Goal: Task Accomplishment & Management: Use online tool/utility

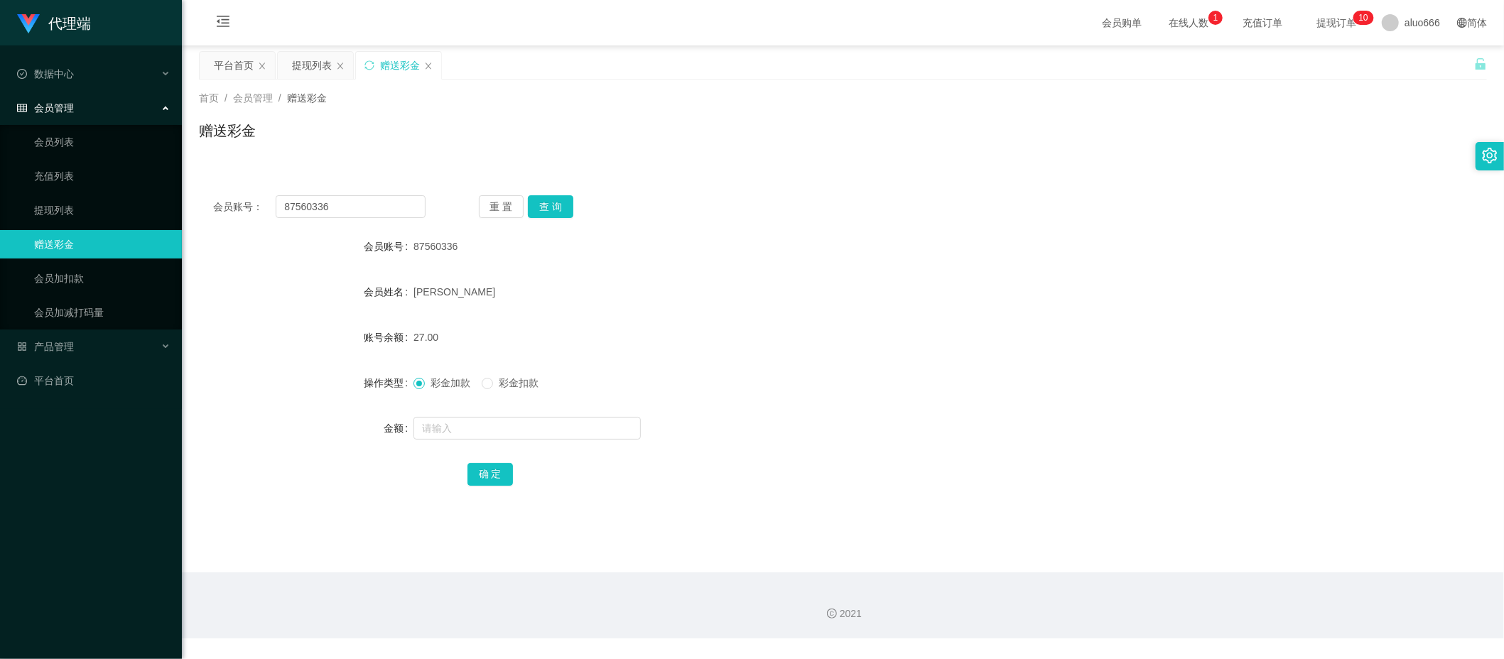
click at [446, 435] on input "text" at bounding box center [527, 428] width 227 height 23
type input "8"
click at [483, 469] on button "确 定" at bounding box center [490, 474] width 45 height 23
click at [904, 285] on div "[PERSON_NAME]" at bounding box center [790, 292] width 752 height 28
click at [472, 435] on input "text" at bounding box center [527, 428] width 227 height 23
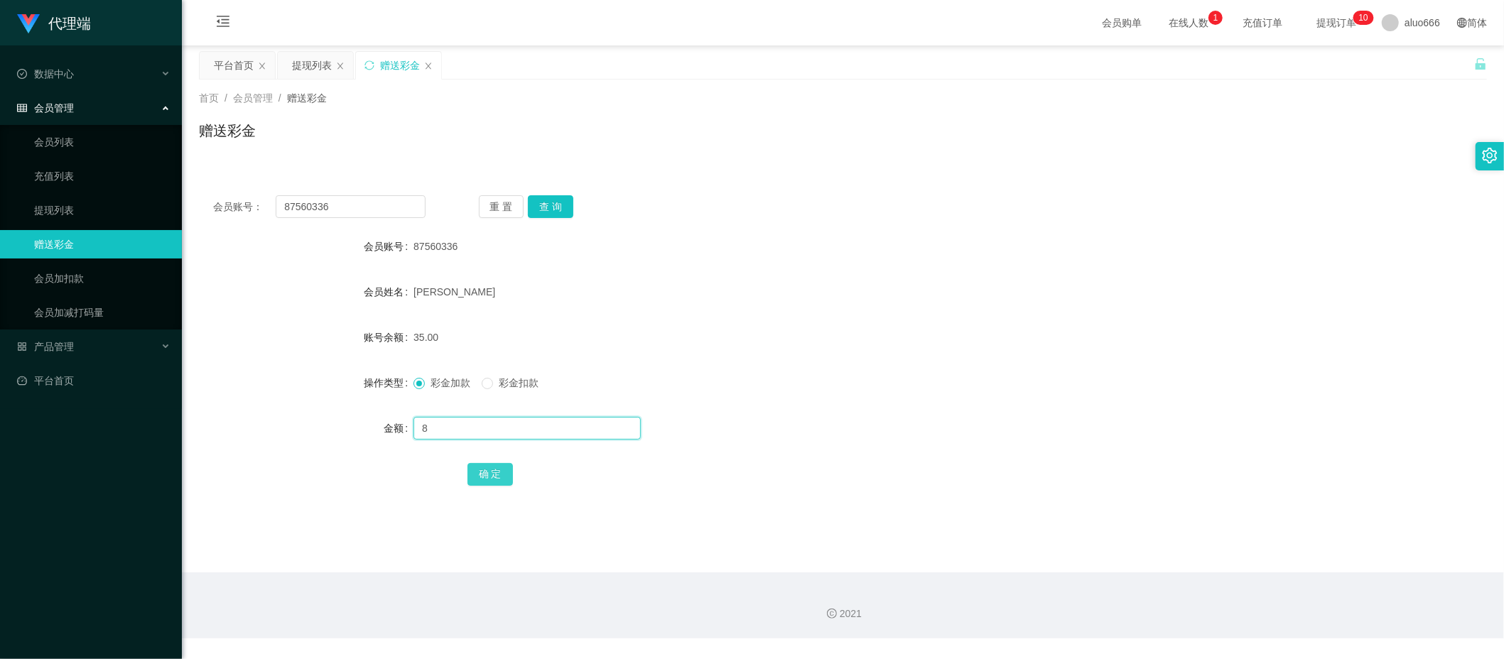
type input "8"
click at [483, 475] on button "确 定" at bounding box center [490, 474] width 45 height 23
click at [488, 430] on input "text" at bounding box center [527, 428] width 227 height 23
type input "8"
drag, startPoint x: 486, startPoint y: 473, endPoint x: 541, endPoint y: 452, distance: 58.7
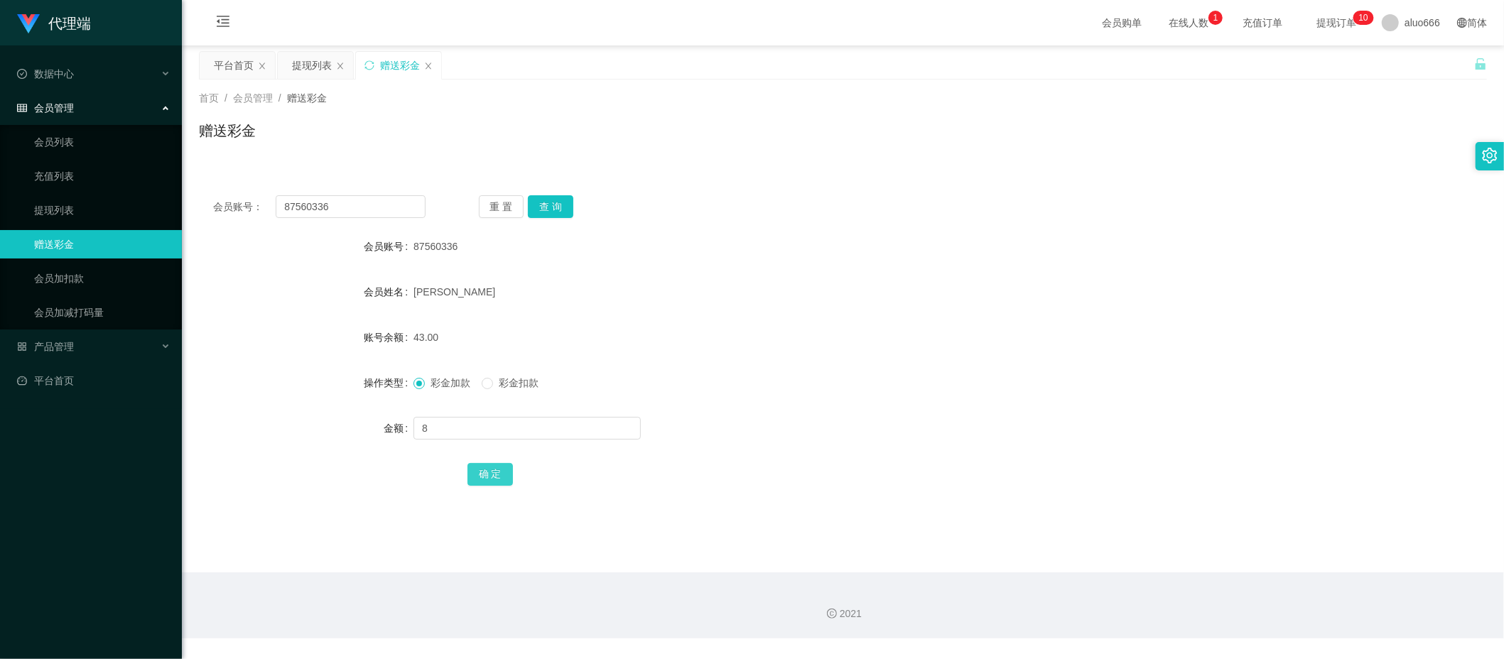
click at [486, 473] on button "确 定" at bounding box center [490, 474] width 45 height 23
click at [986, 252] on div "87560336" at bounding box center [790, 246] width 752 height 28
click at [350, 214] on input "87560336" at bounding box center [351, 206] width 150 height 23
paste input "94688087"
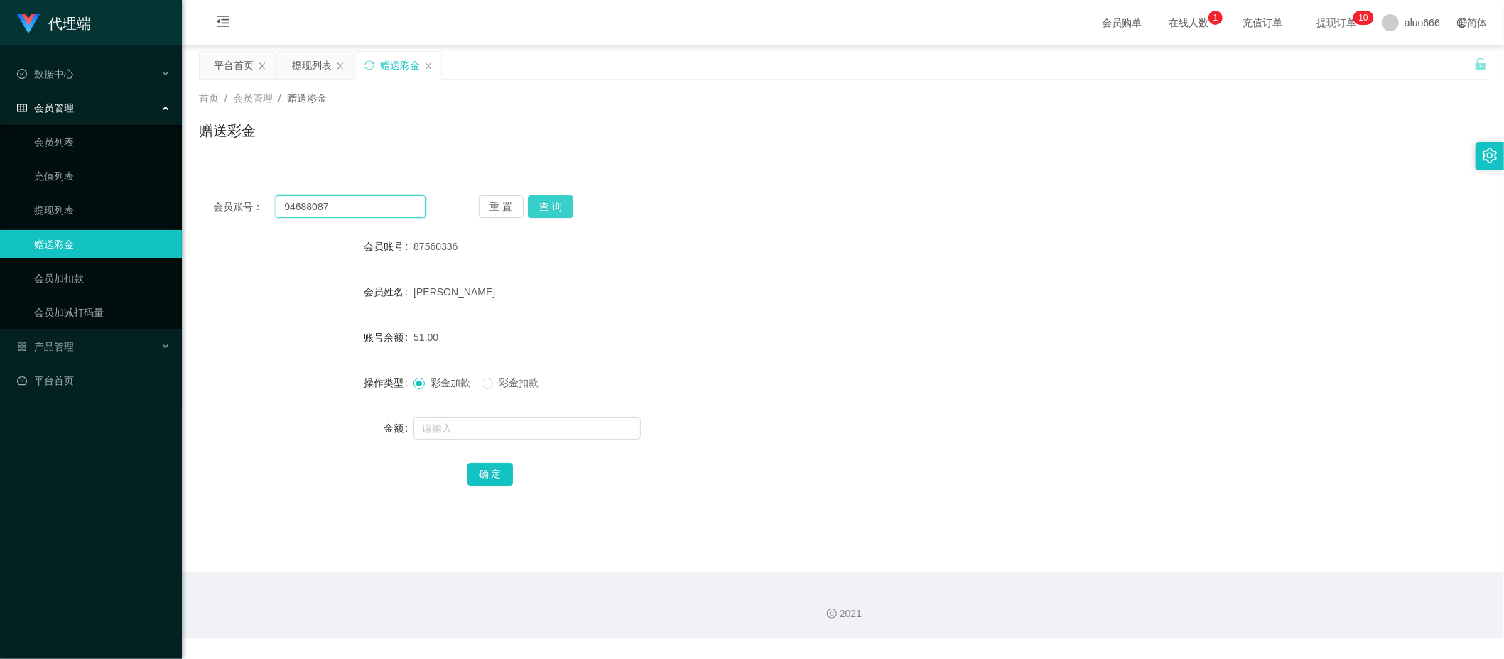
type input "94688087"
click at [552, 213] on button "查 询" at bounding box center [550, 206] width 45 height 23
click at [462, 438] on input "text" at bounding box center [527, 428] width 227 height 23
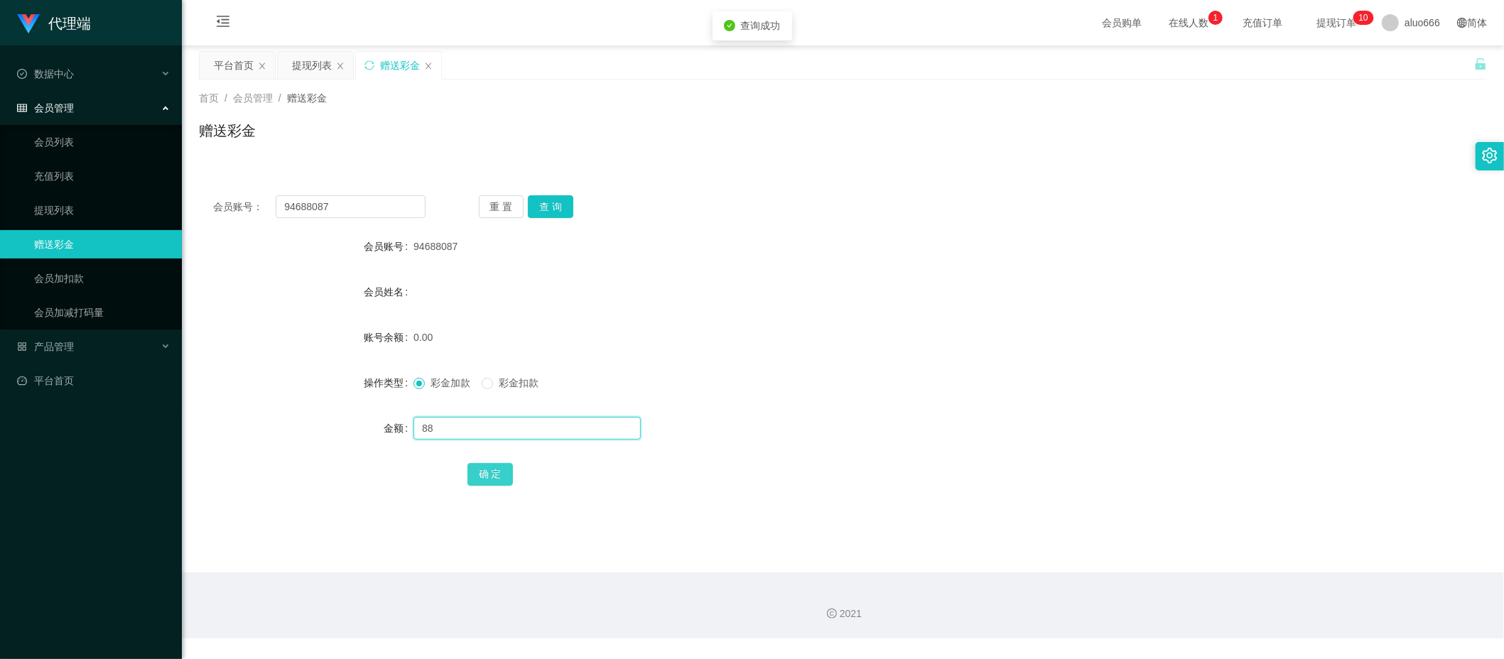
type input "88"
click at [490, 479] on button "确 定" at bounding box center [490, 474] width 45 height 23
click at [942, 243] on div "94688087" at bounding box center [790, 246] width 752 height 28
click at [317, 58] on div "提现列表" at bounding box center [312, 65] width 40 height 27
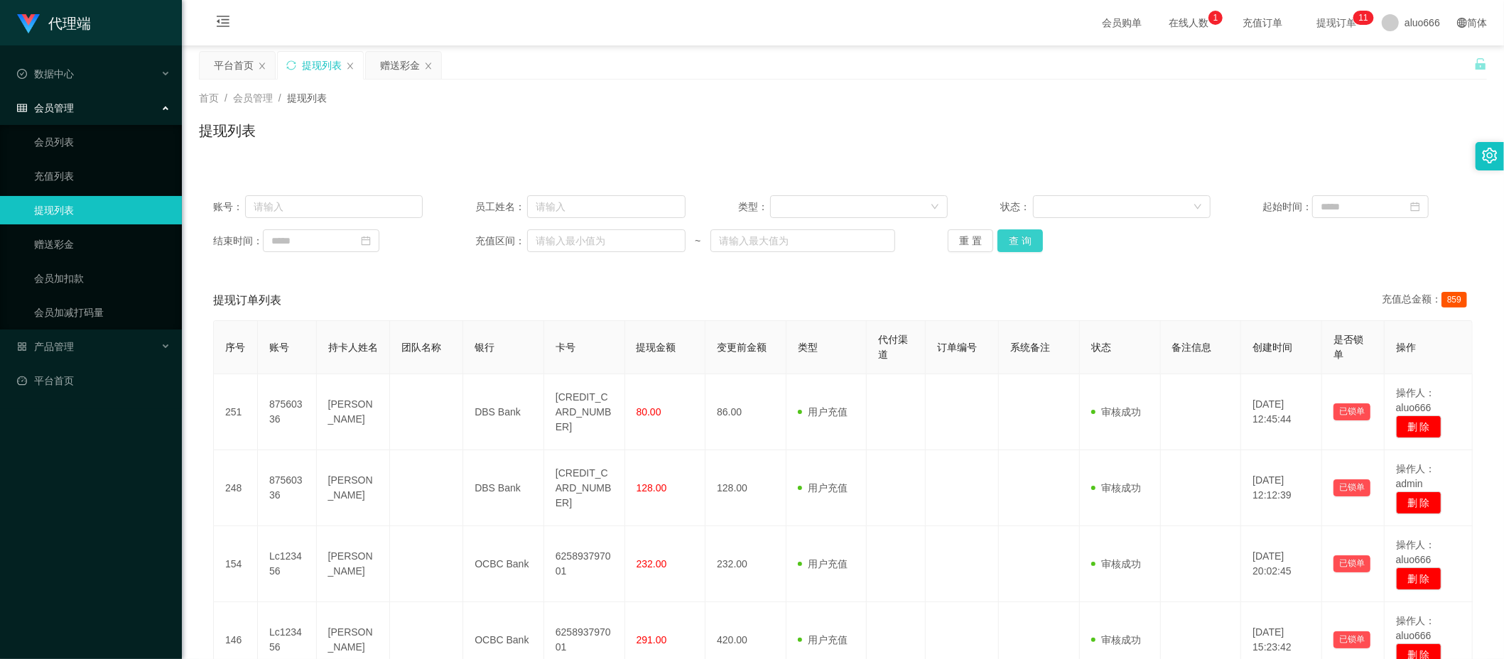
click at [1009, 242] on button "查 询" at bounding box center [1020, 241] width 45 height 23
click at [399, 61] on div "赠送彩金" at bounding box center [400, 65] width 40 height 27
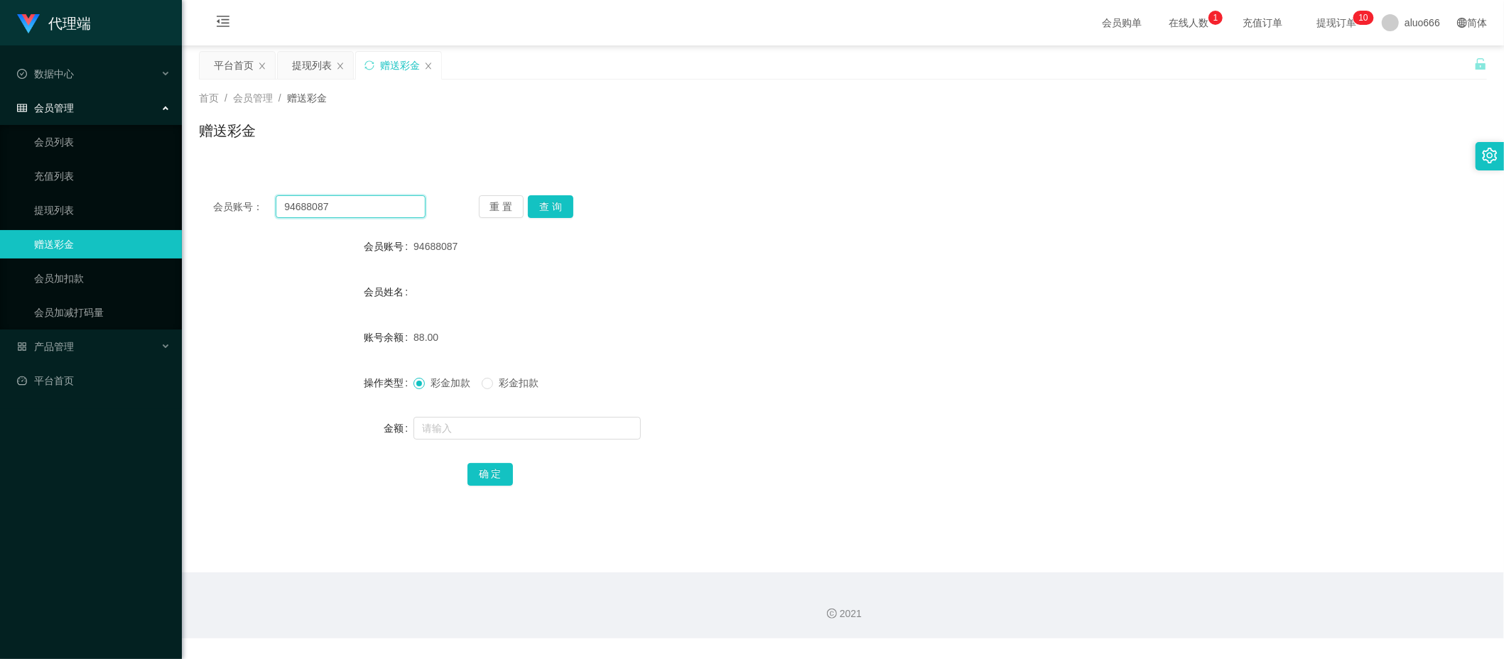
click at [333, 208] on input "94688087" at bounding box center [351, 206] width 150 height 23
paste input "87560336"
type input "87560336"
click at [556, 203] on button "查 询" at bounding box center [550, 206] width 45 height 23
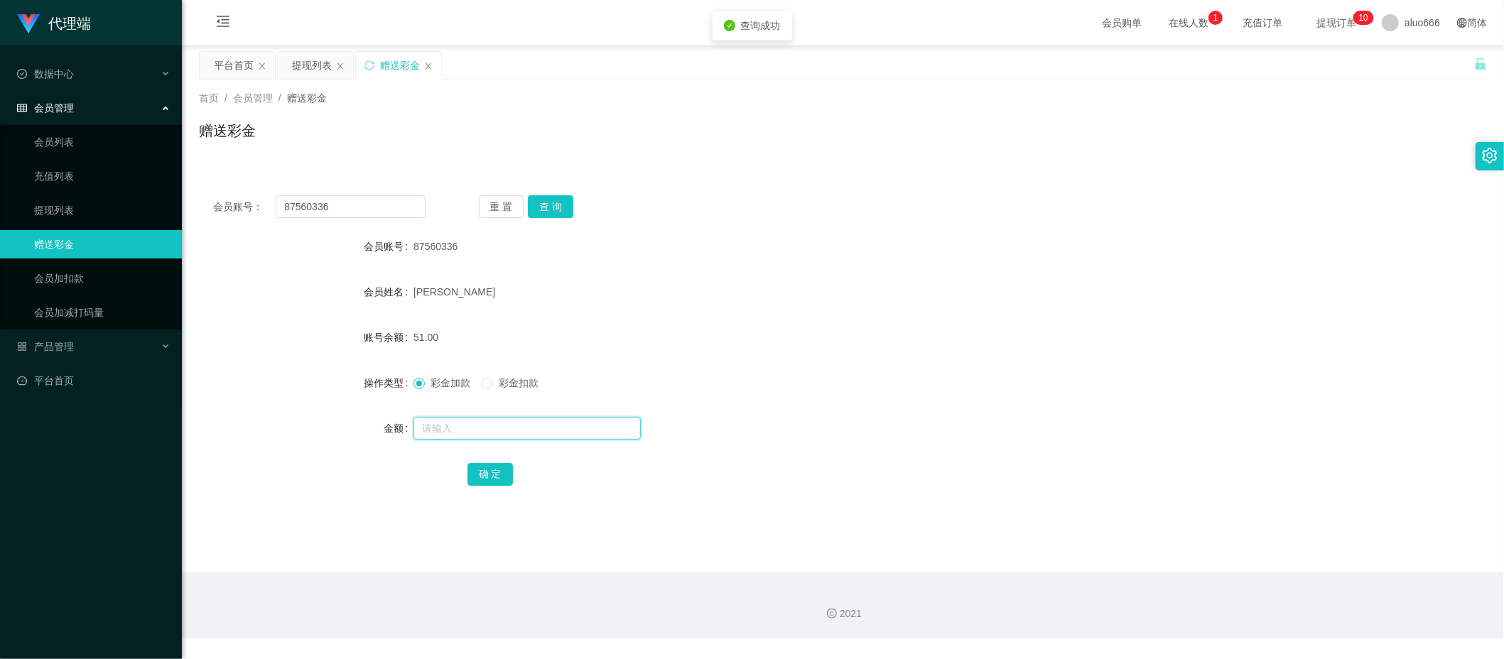
click at [467, 433] on input "text" at bounding box center [527, 428] width 227 height 23
type input "208"
click at [480, 469] on button "确 定" at bounding box center [490, 474] width 45 height 23
click at [927, 305] on div "[PERSON_NAME]" at bounding box center [790, 292] width 752 height 28
click at [339, 200] on input "87560336" at bounding box center [351, 206] width 150 height 23
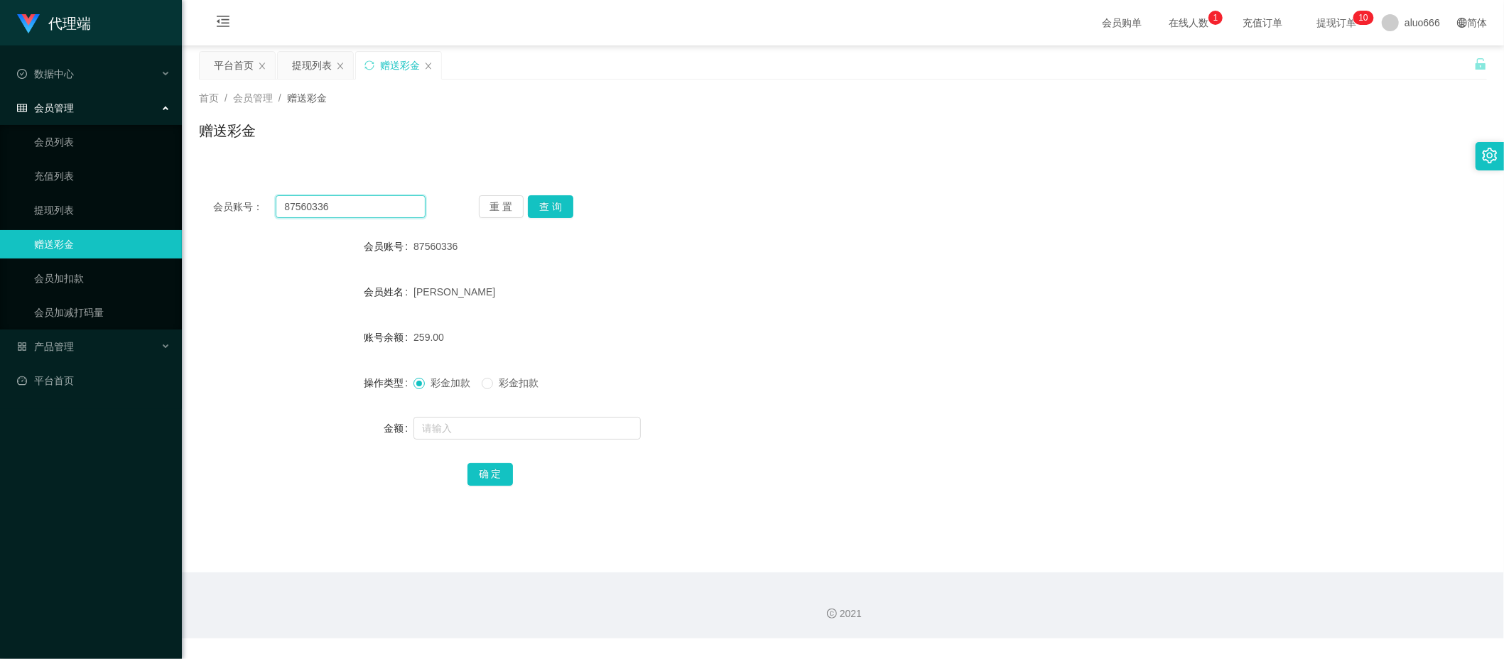
click at [339, 200] on input "87560336" at bounding box center [351, 206] width 150 height 23
paste input "94688087"
type input "94688087"
click at [561, 211] on button "查 询" at bounding box center [550, 206] width 45 height 23
click at [461, 434] on input "text" at bounding box center [527, 428] width 227 height 23
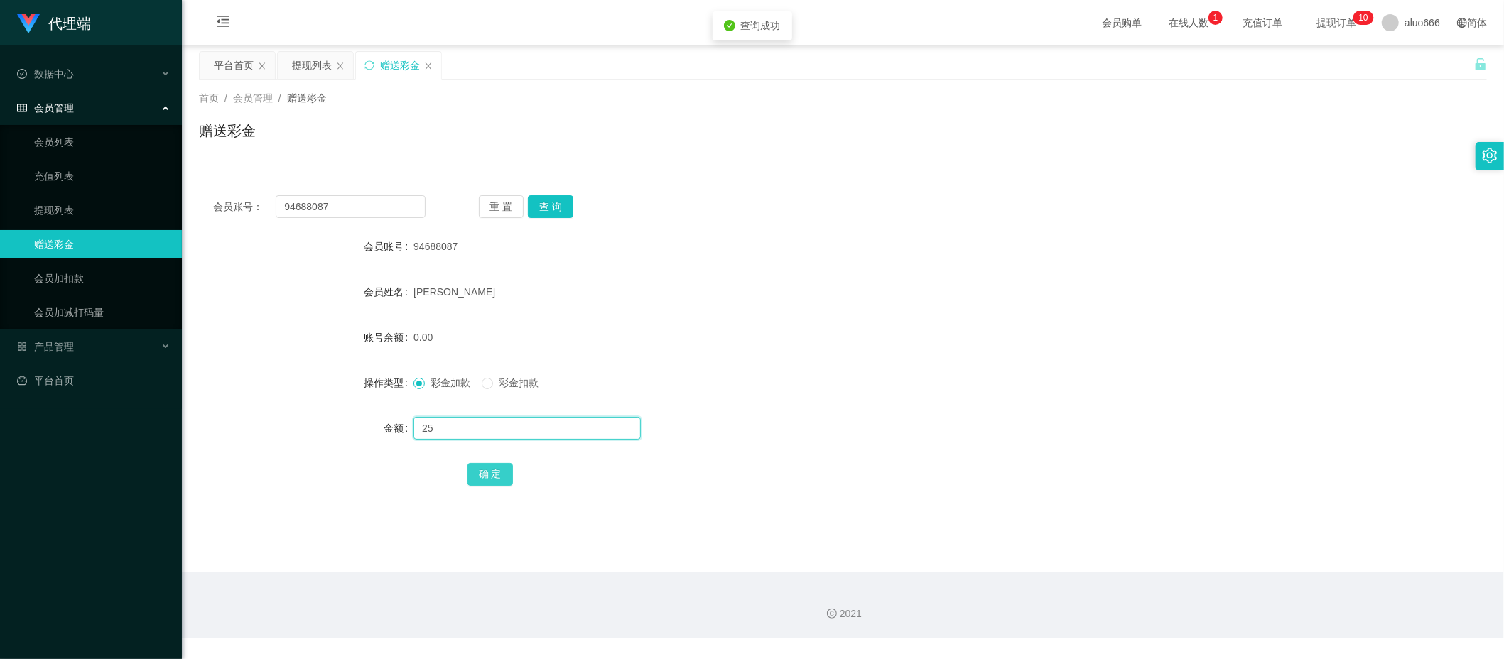
type input "25"
drag, startPoint x: 478, startPoint y: 463, endPoint x: 521, endPoint y: 451, distance: 44.5
click at [478, 463] on button "确 定" at bounding box center [490, 474] width 45 height 23
click at [932, 279] on div "[PERSON_NAME]" at bounding box center [790, 292] width 752 height 28
click at [355, 199] on input "94688087" at bounding box center [351, 206] width 150 height 23
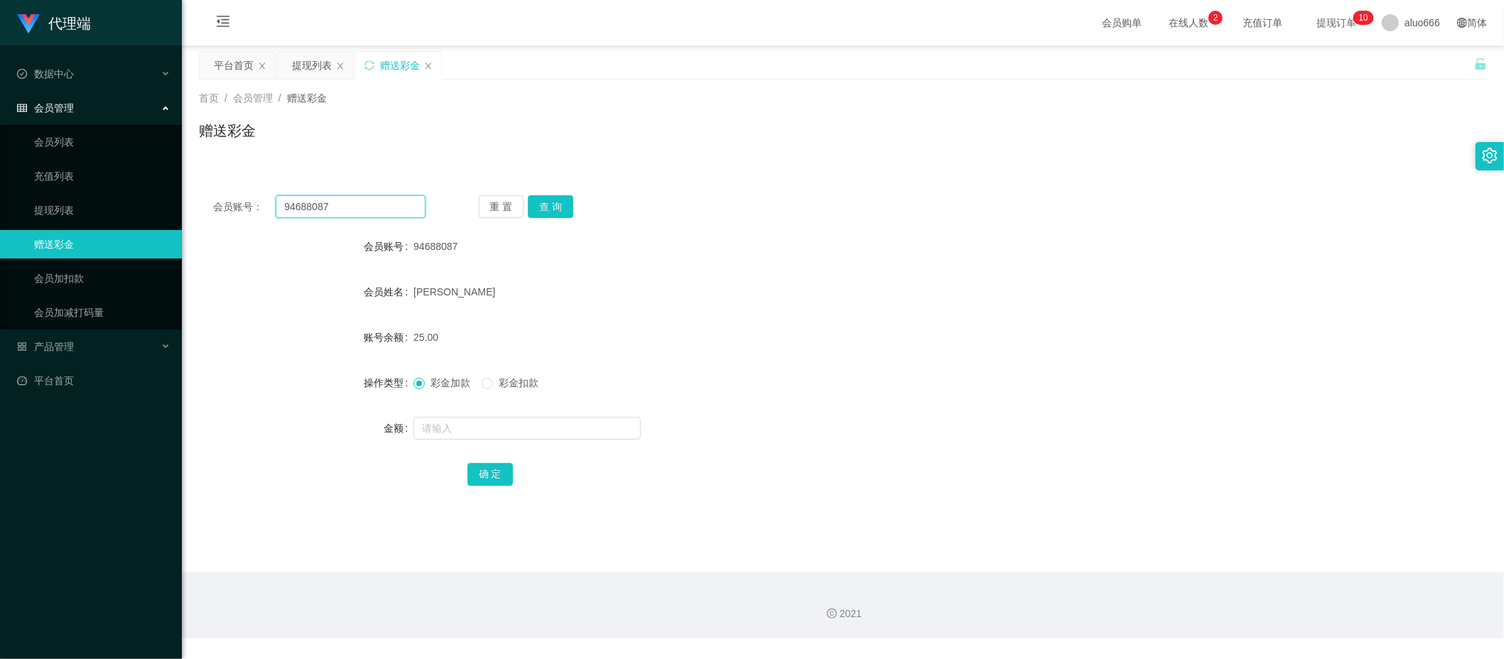
click at [355, 199] on input "94688087" at bounding box center [351, 206] width 150 height 23
click at [550, 209] on button "查 询" at bounding box center [550, 206] width 45 height 23
click at [481, 435] on input "text" at bounding box center [527, 428] width 227 height 23
type input "5"
drag, startPoint x: 497, startPoint y: 468, endPoint x: 519, endPoint y: 463, distance: 21.7
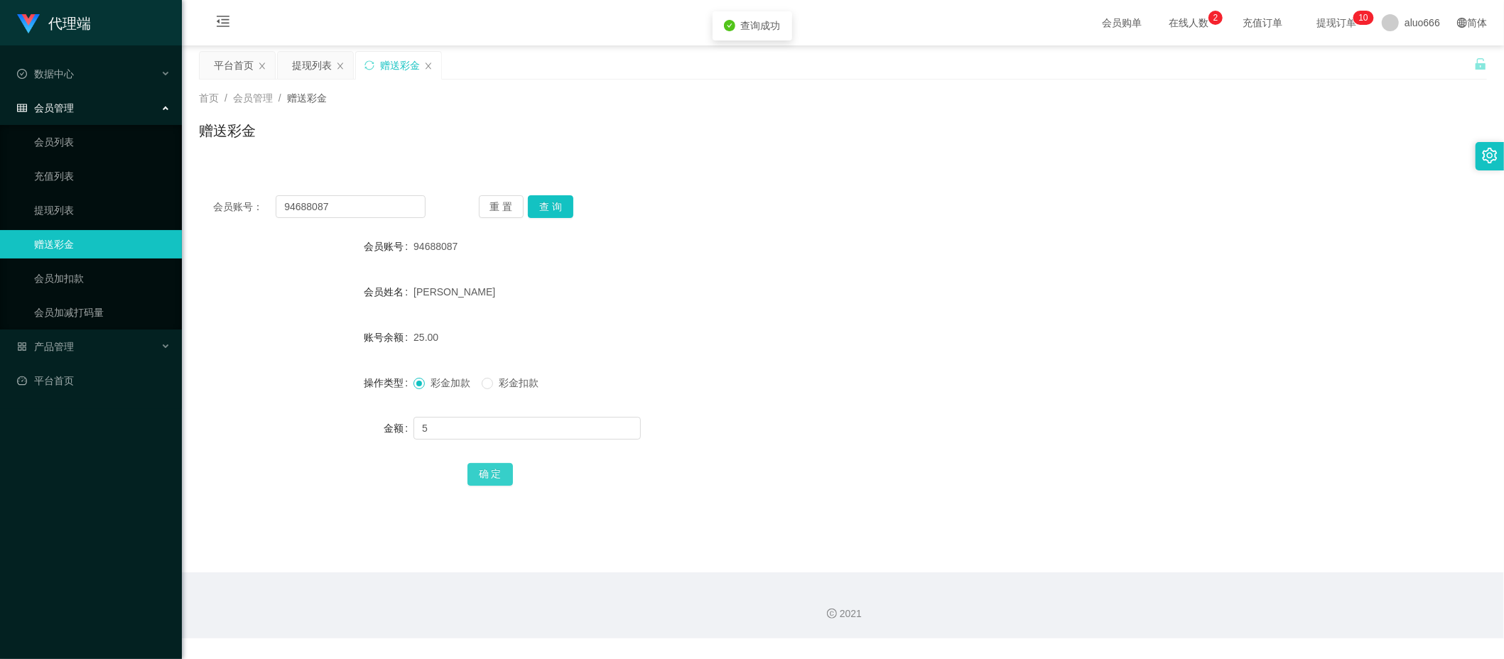
click at [497, 468] on button "确 定" at bounding box center [490, 474] width 45 height 23
click at [899, 268] on form "会员账号 94688087 会员姓名 Chew yong jie 账号余额 30.00 操作类型 彩金加款 彩金扣款 金额 确 定" at bounding box center [843, 360] width 1288 height 256
click at [337, 198] on input "94688087" at bounding box center [351, 206] width 150 height 23
drag, startPoint x: 555, startPoint y: 209, endPoint x: 541, endPoint y: 250, distance: 43.6
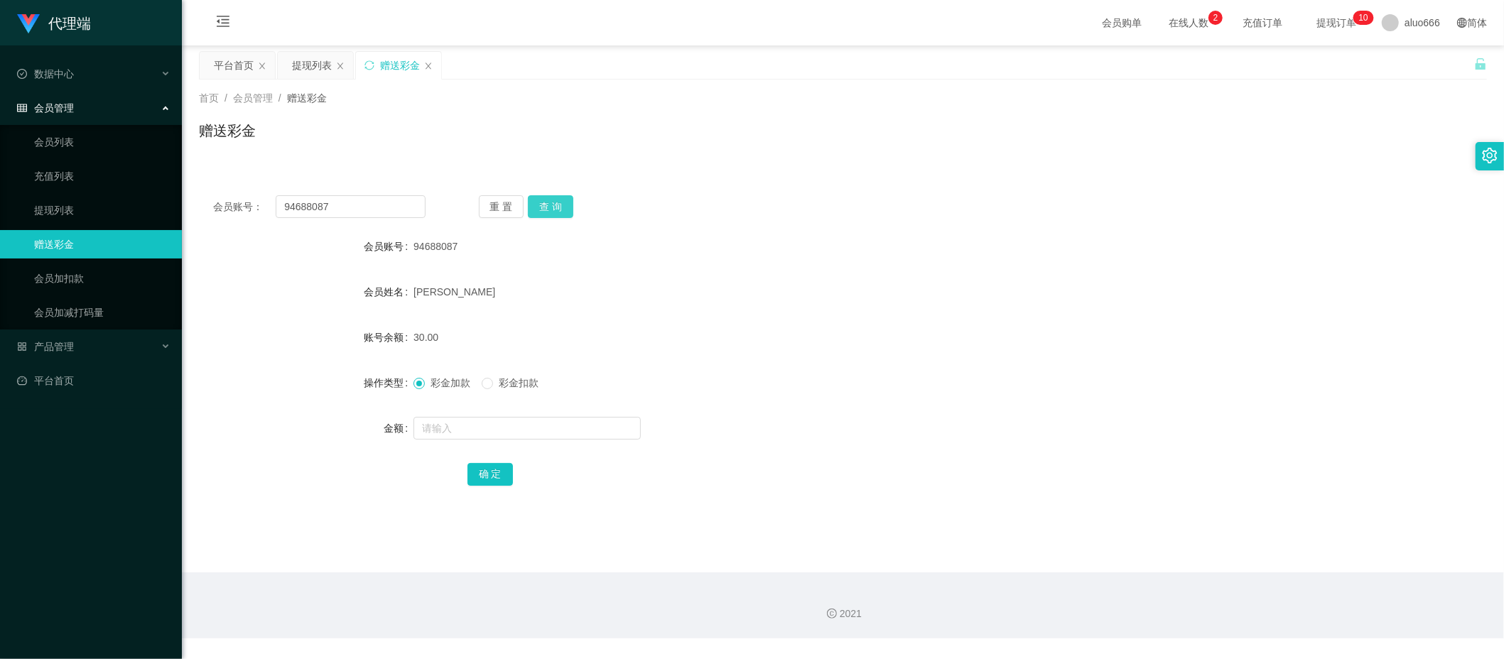
click at [555, 209] on button "查 询" at bounding box center [550, 206] width 45 height 23
click at [475, 429] on input "text" at bounding box center [527, 428] width 227 height 23
type input "8"
click at [482, 470] on button "确 定" at bounding box center [490, 474] width 45 height 23
click at [851, 287] on div "[PERSON_NAME]" at bounding box center [790, 292] width 752 height 28
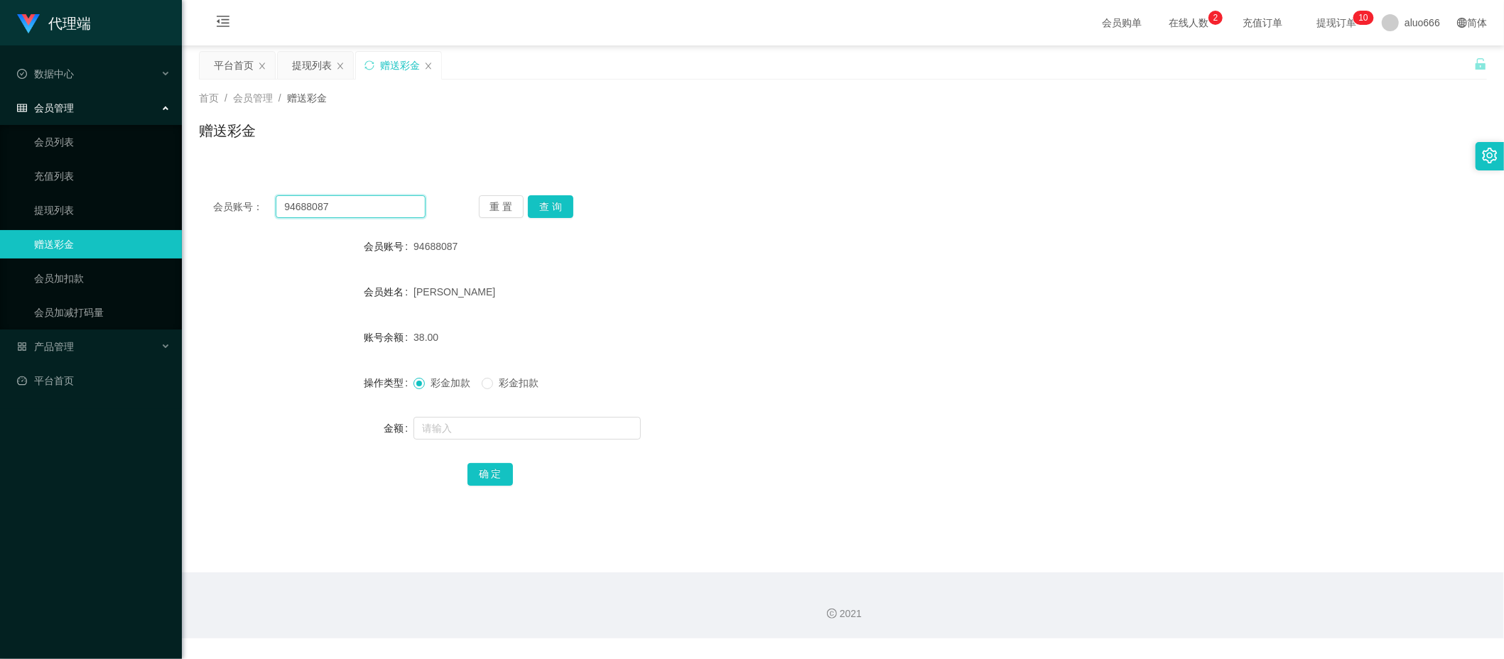
click at [362, 208] on input "94688087" at bounding box center [351, 206] width 150 height 23
paste input "87560336"
type input "87560336"
click at [555, 198] on button "查 询" at bounding box center [550, 206] width 45 height 23
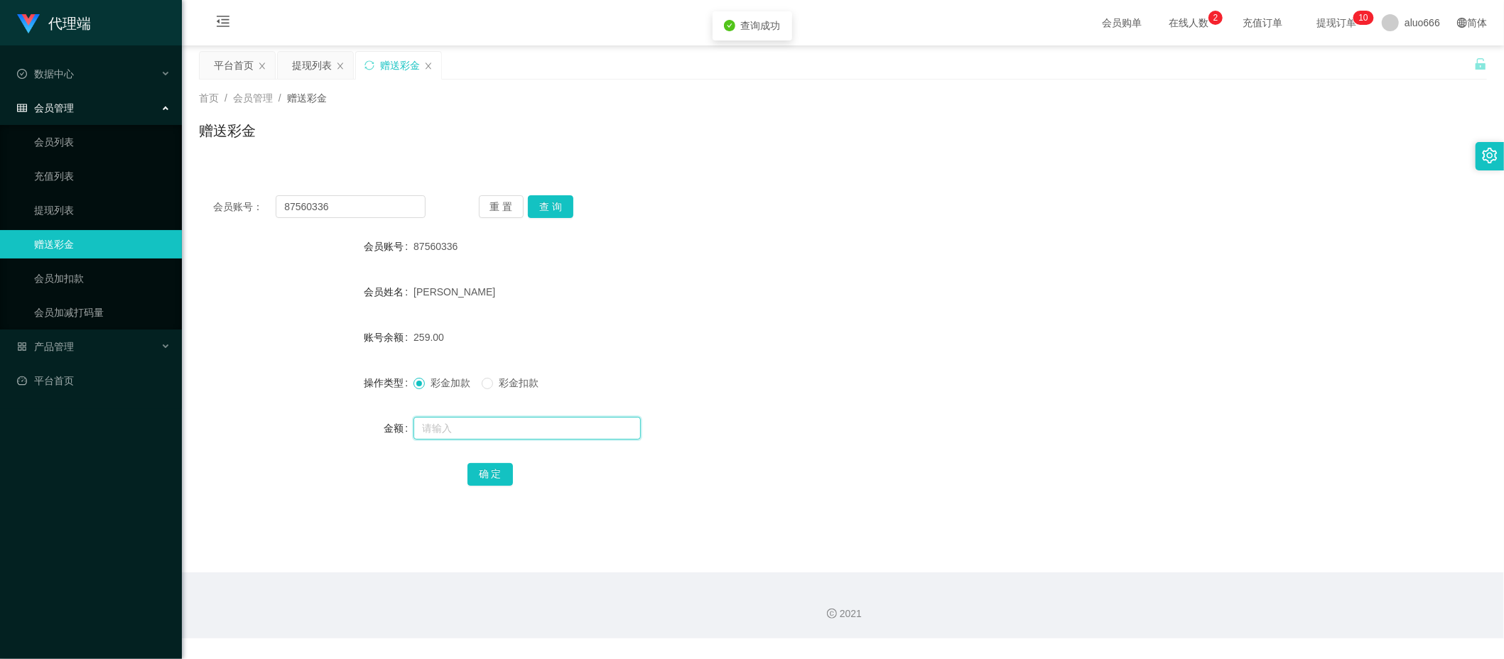
click at [470, 427] on input "text" at bounding box center [527, 428] width 227 height 23
type input "8"
click at [490, 470] on button "确 定" at bounding box center [490, 474] width 45 height 23
click at [769, 321] on form "会员账号 87560336 会员姓名 许双贺 账号余额 259.00 操作类型 彩金加款 彩金扣款 金额 确 定" at bounding box center [843, 360] width 1288 height 256
click at [468, 151] on div "赠送彩金" at bounding box center [843, 136] width 1288 height 33
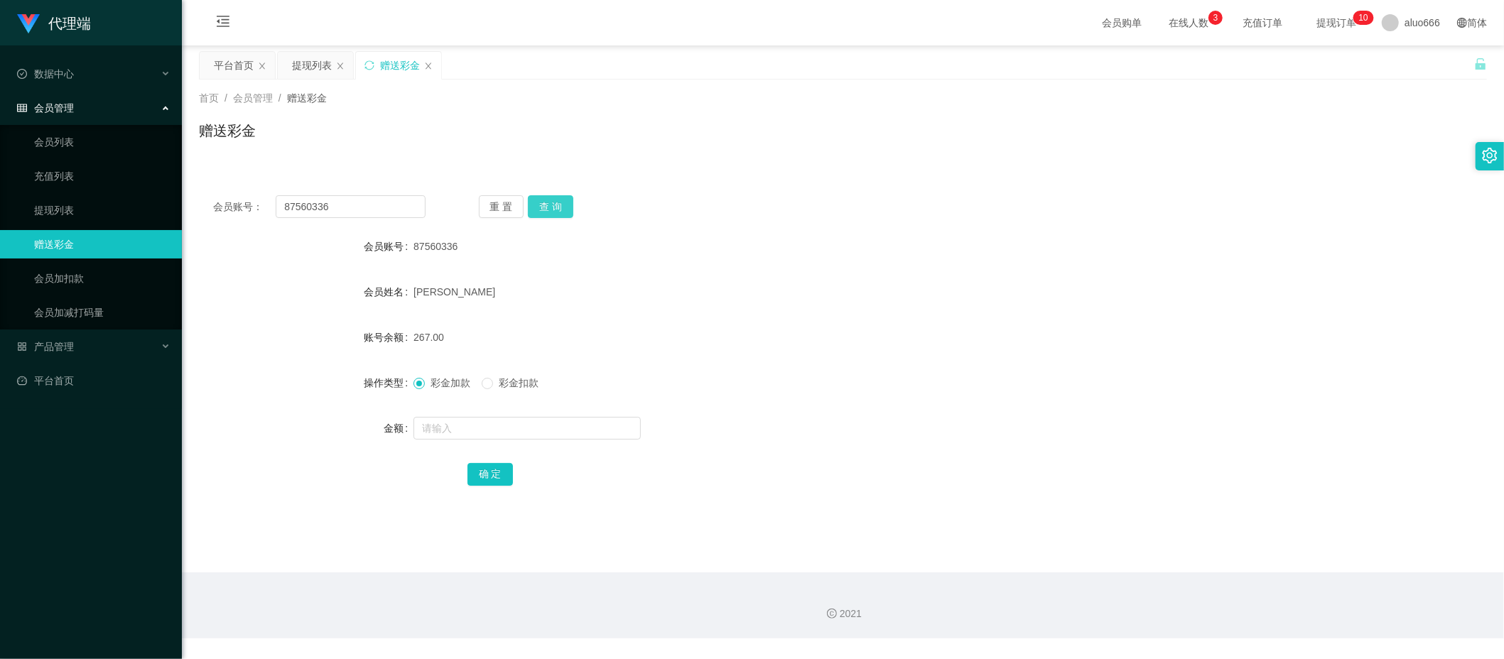
click at [547, 197] on button "查 询" at bounding box center [550, 206] width 45 height 23
click at [799, 257] on div "87560336" at bounding box center [790, 246] width 752 height 28
click at [556, 205] on button "查 询" at bounding box center [550, 206] width 45 height 23
click at [802, 154] on div "首页 / 会员管理 / 赠送彩金 / 赠送彩金" at bounding box center [843, 122] width 1323 height 85
click at [561, 205] on button "查 询" at bounding box center [550, 206] width 45 height 23
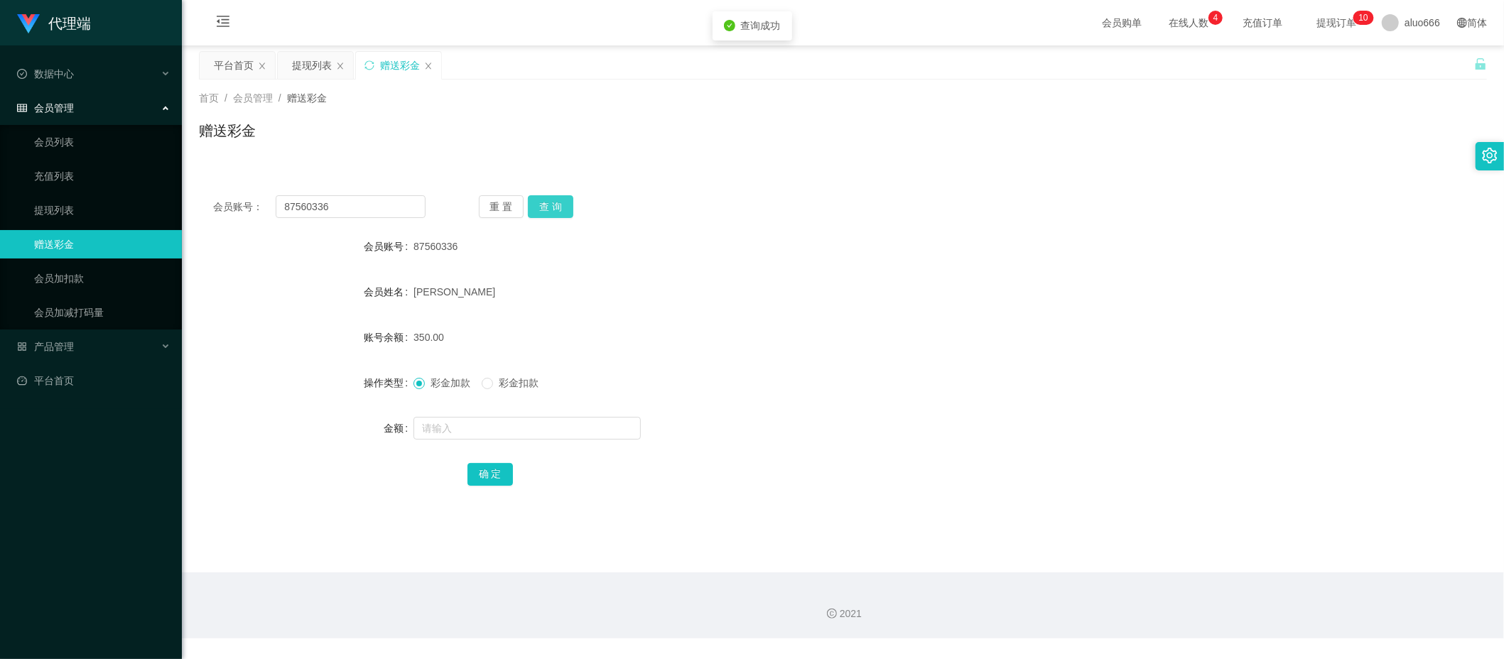
click at [549, 206] on button "查 询" at bounding box center [550, 206] width 45 height 23
click at [549, 209] on button "查 询" at bounding box center [550, 206] width 45 height 23
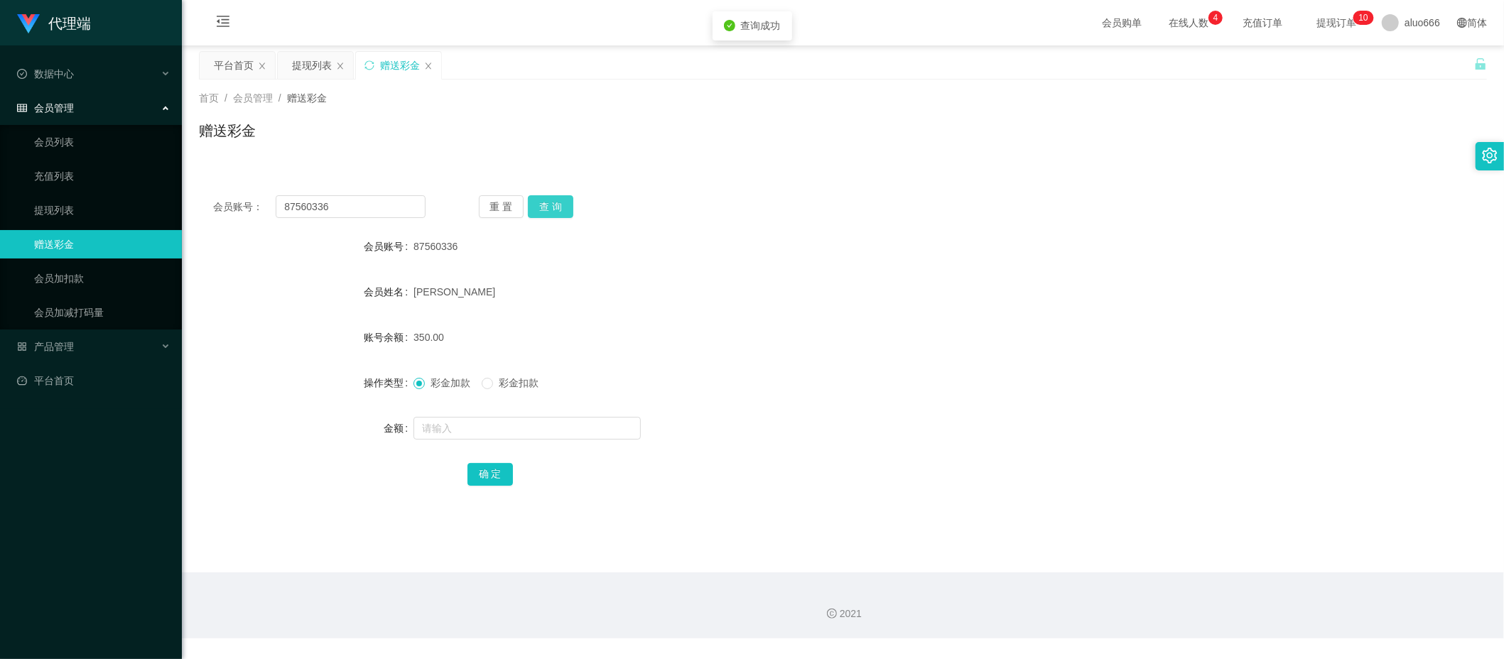
click at [549, 209] on button "查 询" at bounding box center [550, 206] width 45 height 23
click at [305, 70] on div "提现列表" at bounding box center [312, 65] width 40 height 27
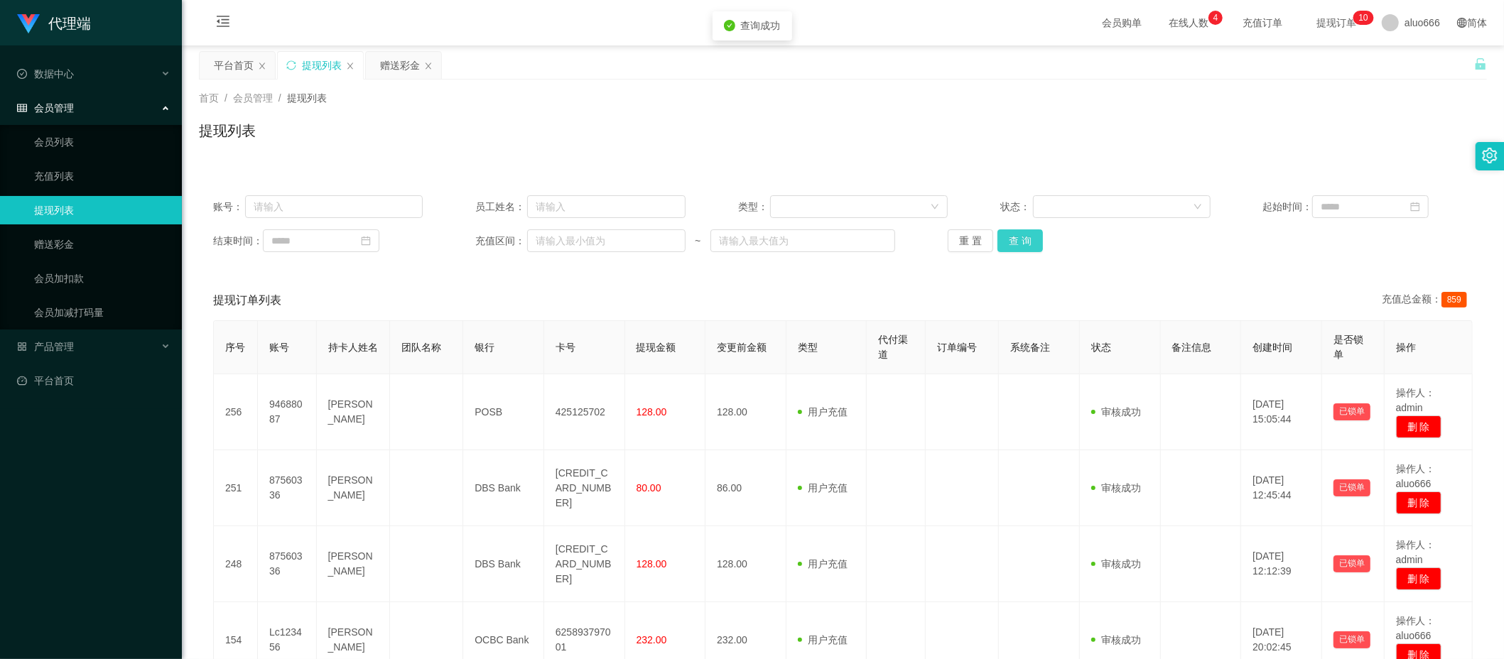
click at [1027, 239] on button "查 询" at bounding box center [1020, 241] width 45 height 23
click at [1022, 242] on button "查 询" at bounding box center [1020, 241] width 45 height 23
click at [396, 67] on div "赠送彩金" at bounding box center [400, 65] width 40 height 27
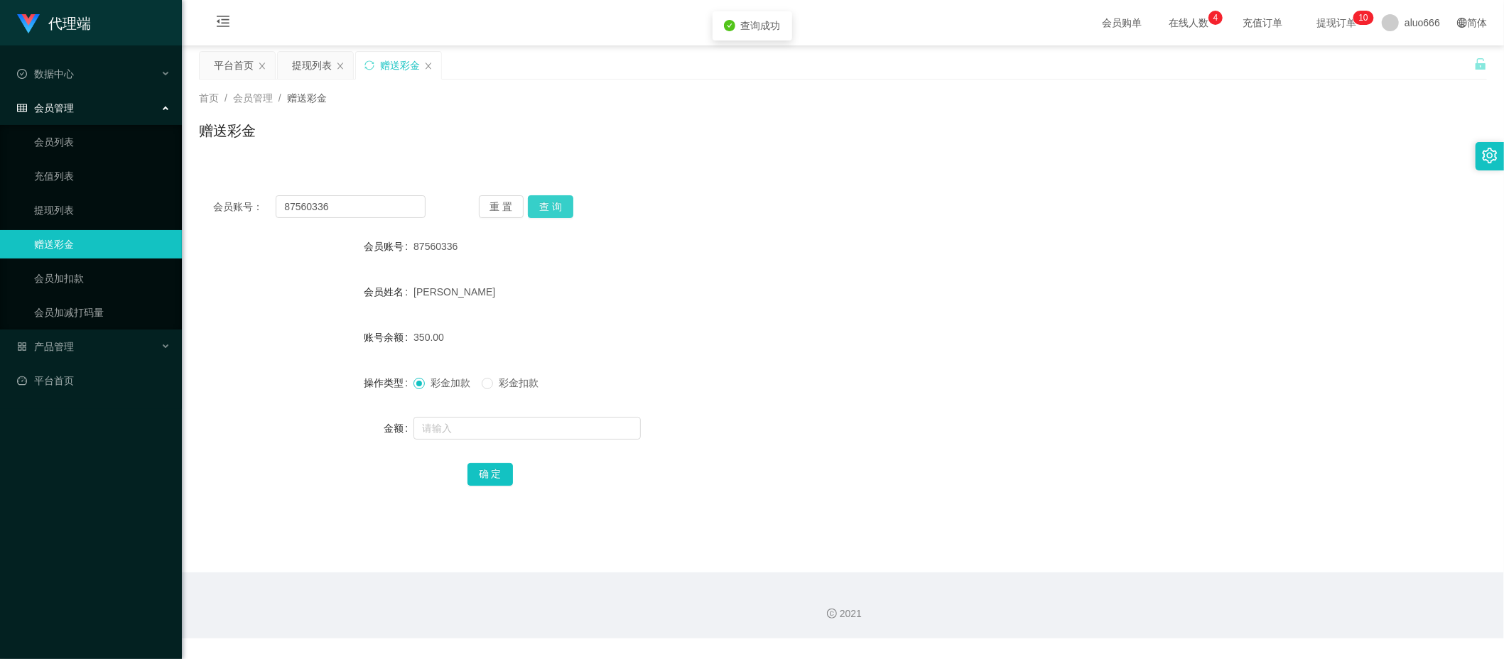
click at [535, 209] on button "查 询" at bounding box center [550, 206] width 45 height 23
click at [1155, 239] on div "87560336" at bounding box center [790, 246] width 752 height 28
click at [561, 208] on button "查 询" at bounding box center [550, 206] width 45 height 23
click at [820, 387] on div "彩金加款 彩金扣款" at bounding box center [790, 383] width 752 height 28
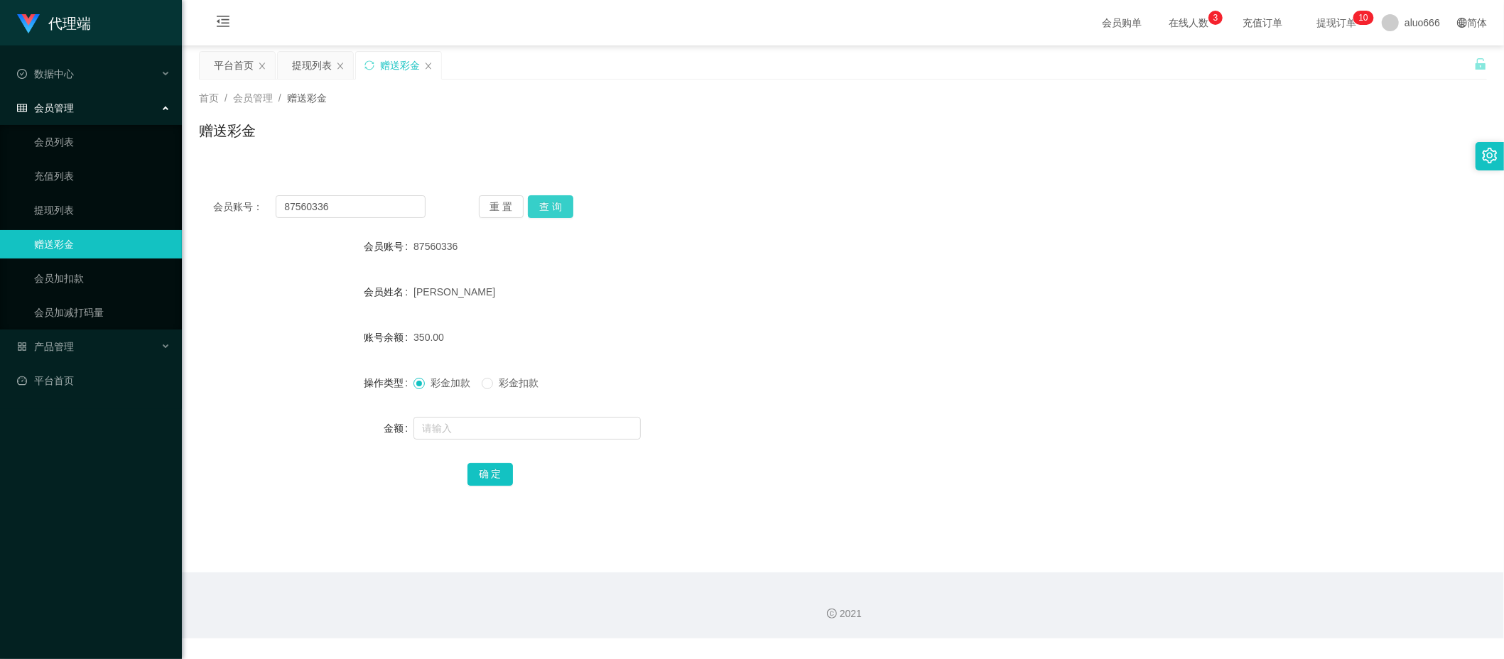
click at [559, 210] on button "查 询" at bounding box center [550, 206] width 45 height 23
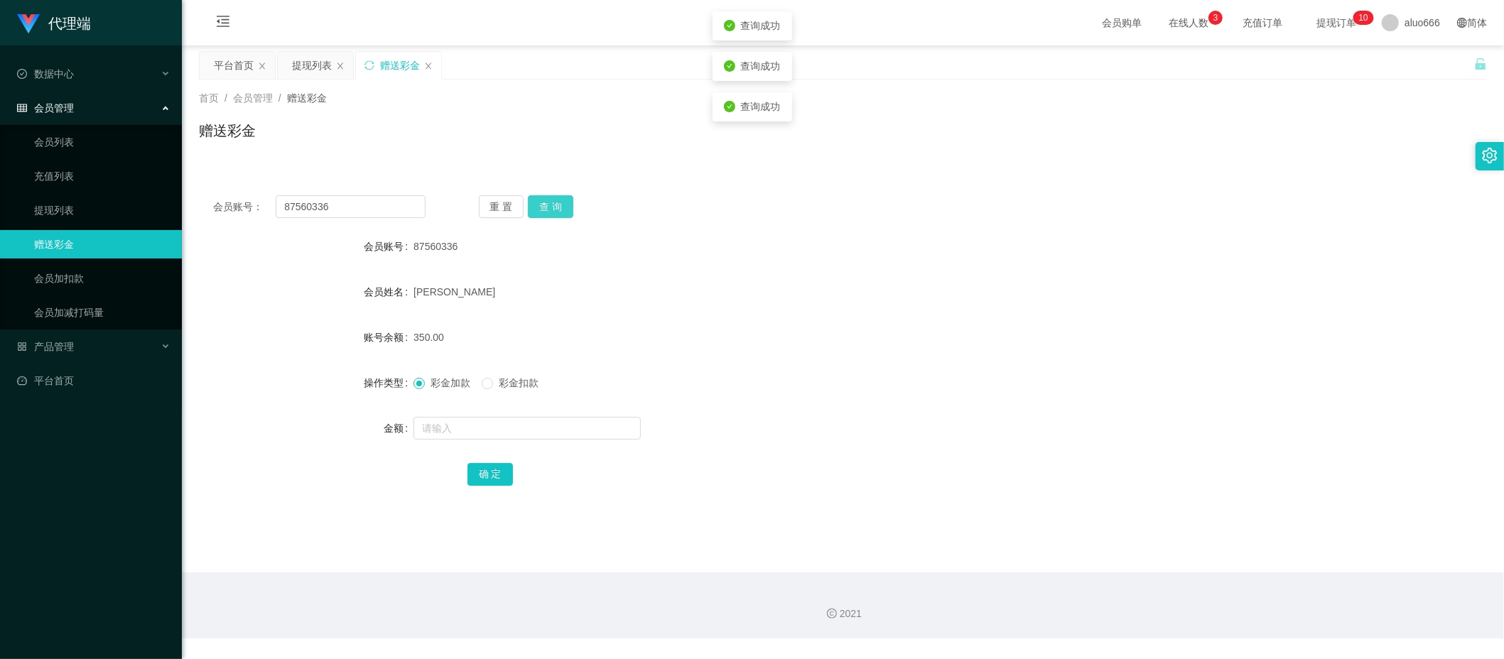
click at [559, 210] on button "查 询" at bounding box center [550, 206] width 45 height 23
click at [1110, 282] on div "[PERSON_NAME]" at bounding box center [790, 292] width 752 height 28
click at [316, 61] on div "提现列表" at bounding box center [312, 65] width 40 height 27
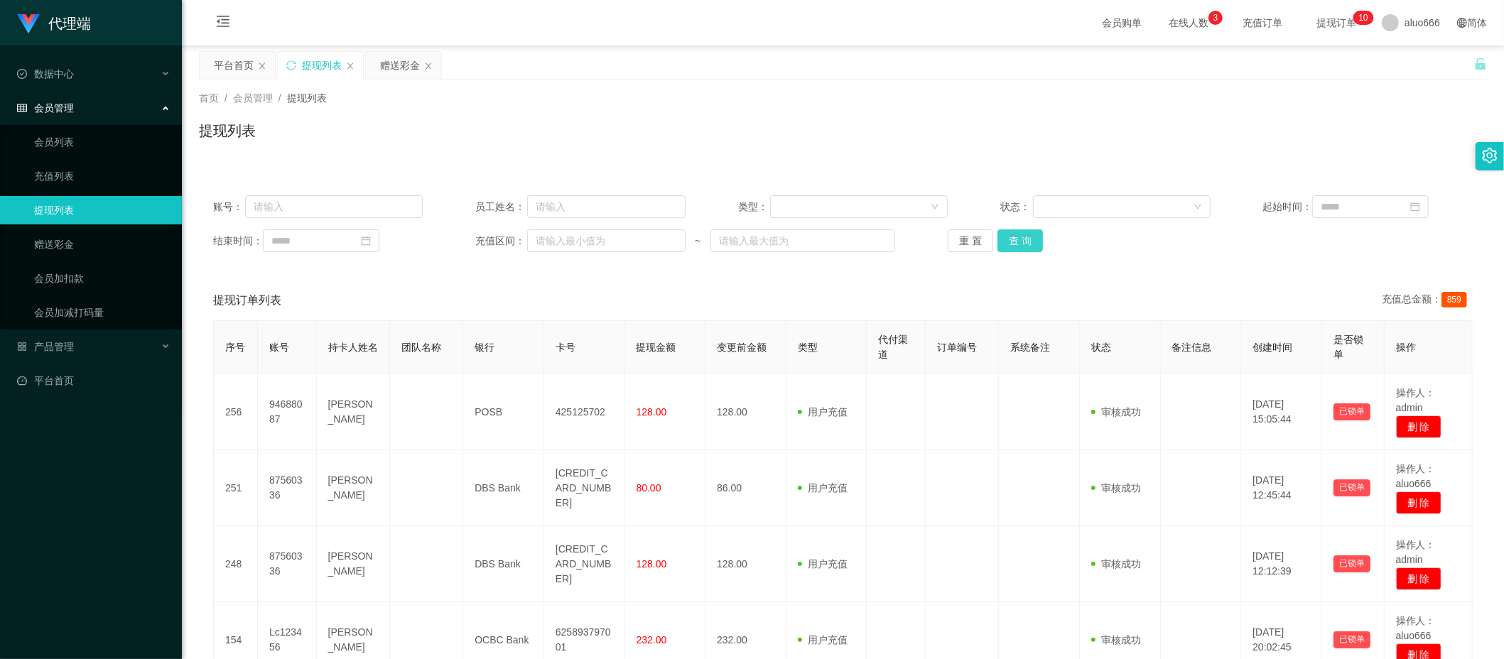
click at [1021, 246] on button "查 询" at bounding box center [1020, 241] width 45 height 23
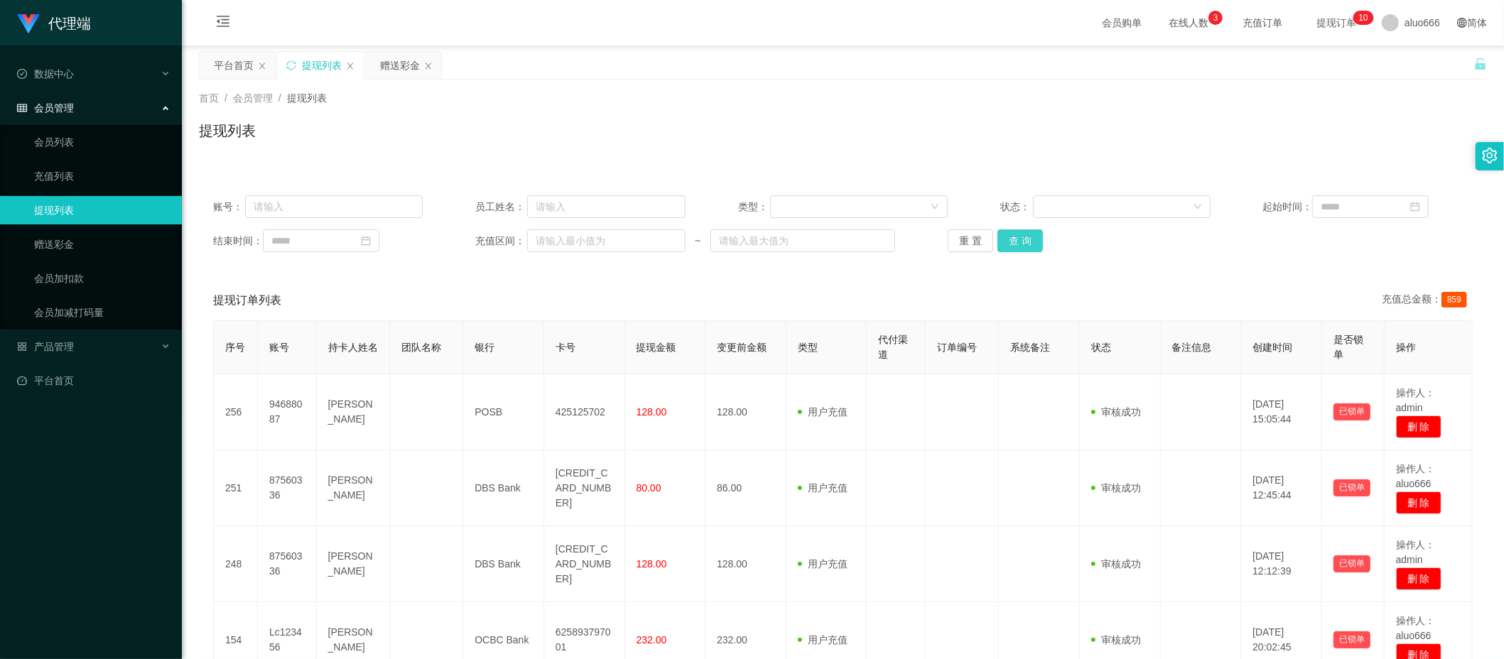
click at [1015, 239] on button "查 询" at bounding box center [1020, 241] width 45 height 23
click at [404, 66] on div "赠送彩金" at bounding box center [400, 65] width 40 height 27
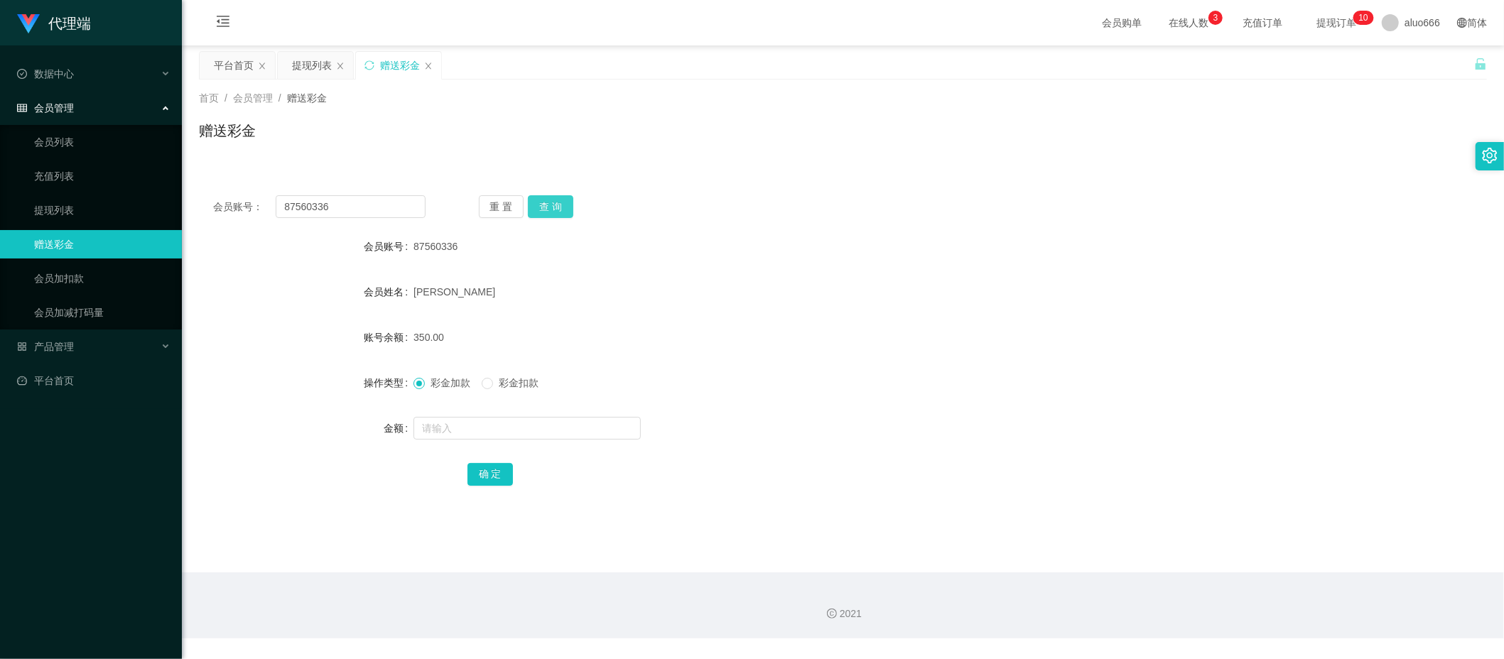
click at [563, 205] on button "查 询" at bounding box center [550, 206] width 45 height 23
click at [924, 249] on div "87560336" at bounding box center [790, 246] width 752 height 28
click at [461, 424] on input "text" at bounding box center [527, 428] width 227 height 23
type input "8"
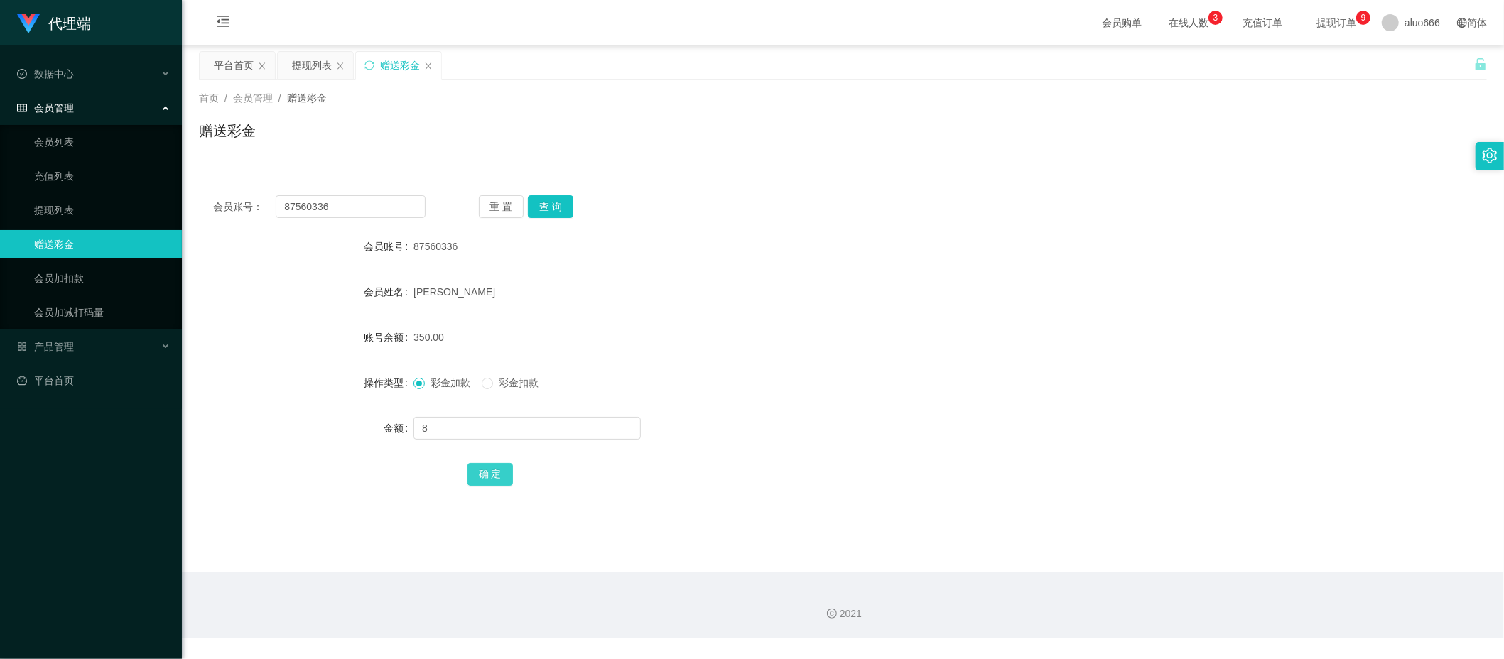
click at [493, 473] on button "确 定" at bounding box center [490, 474] width 45 height 23
click at [826, 269] on form "会员账号 87560336 会员姓名 许双贺 账号余额 358.00 操作类型 彩金加款 彩金扣款 金额 确 定" at bounding box center [843, 360] width 1288 height 256
click at [558, 209] on button "查 询" at bounding box center [550, 206] width 45 height 23
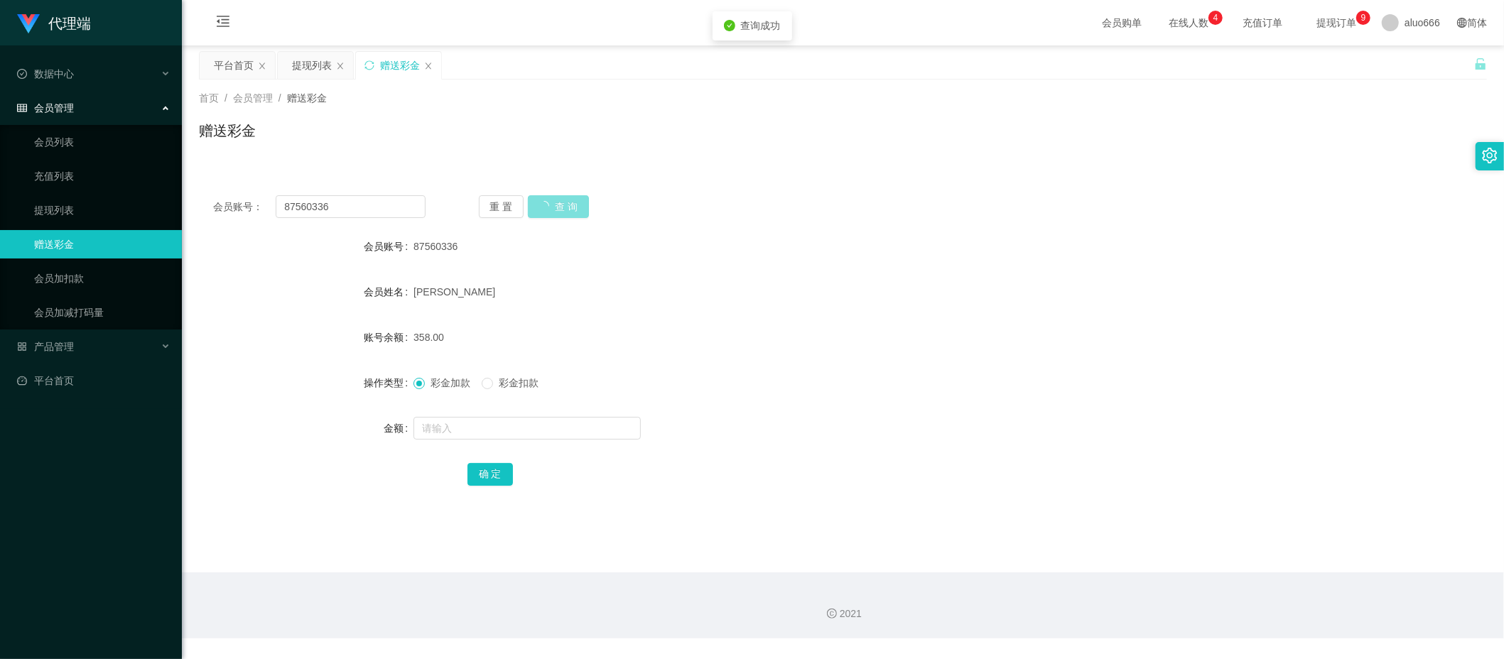
click at [558, 209] on div "重 置 查 询" at bounding box center [585, 206] width 212 height 23
click at [558, 209] on button "查 询" at bounding box center [550, 206] width 45 height 23
click at [1002, 222] on div "会员账号： 87560336 重 置 查 询 会员账号 87560336 会员姓名 许双贺 账号余额 358.00 操作类型 彩金加款 彩金扣款 金额 确 定" at bounding box center [843, 350] width 1288 height 338
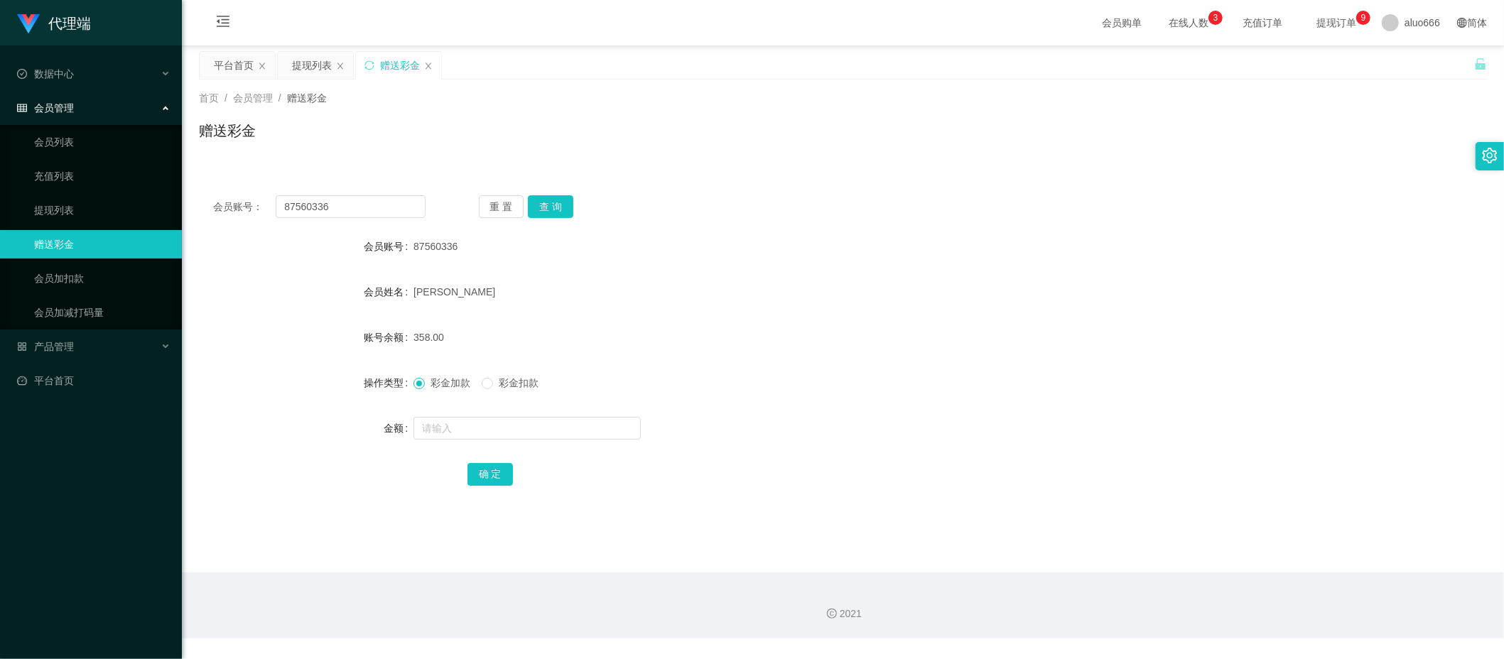
click at [436, 248] on span "87560336" at bounding box center [436, 246] width 44 height 11
copy span "87560336"
click at [316, 68] on div "提现列表" at bounding box center [312, 65] width 40 height 27
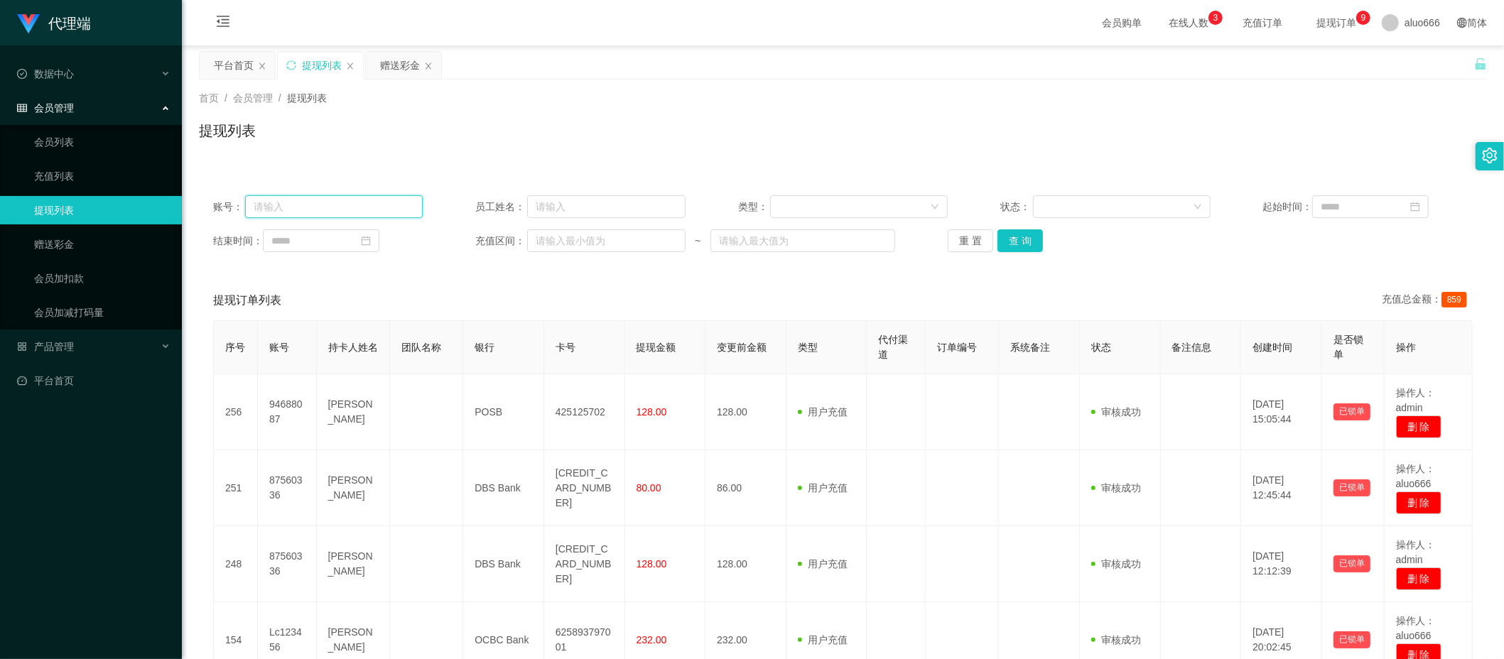
click at [320, 205] on input "text" at bounding box center [334, 206] width 178 height 23
paste input "87560336"
type input "87560336"
click at [1011, 239] on button "查 询" at bounding box center [1020, 241] width 45 height 23
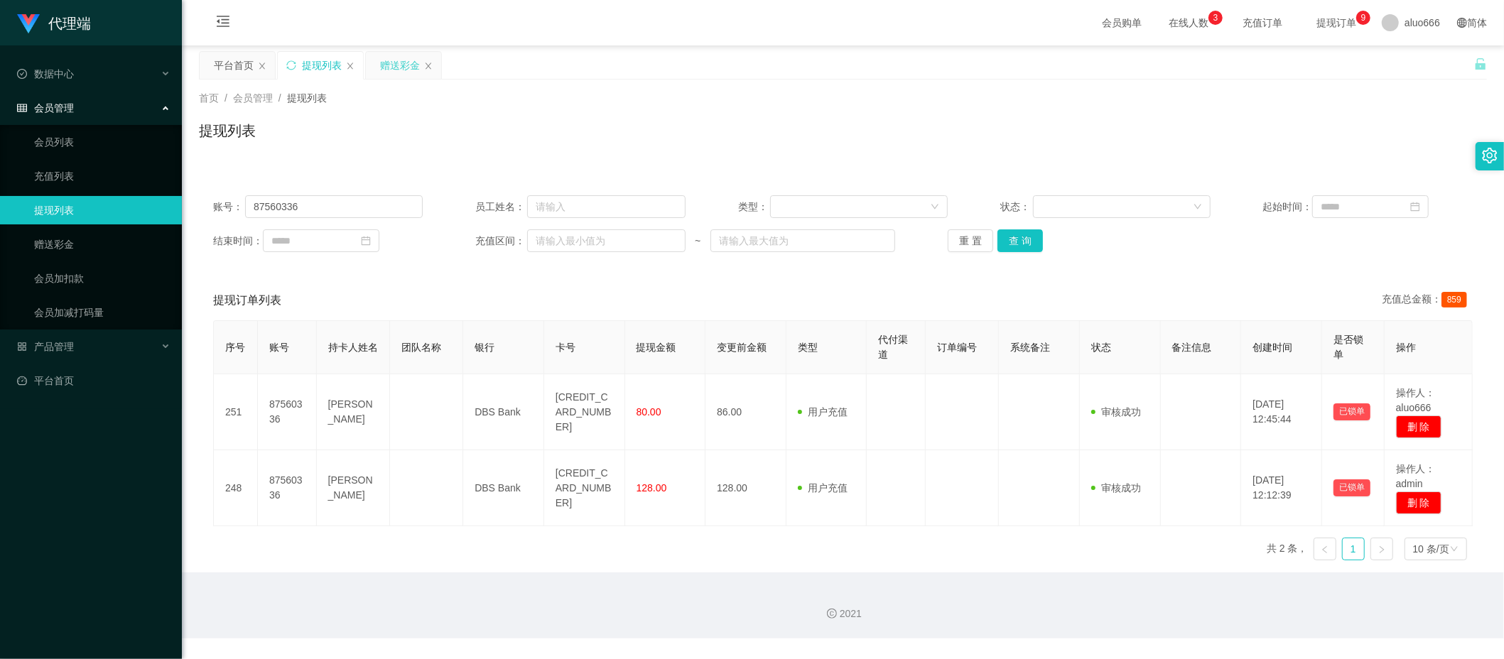
click at [391, 64] on div "赠送彩金" at bounding box center [400, 65] width 40 height 27
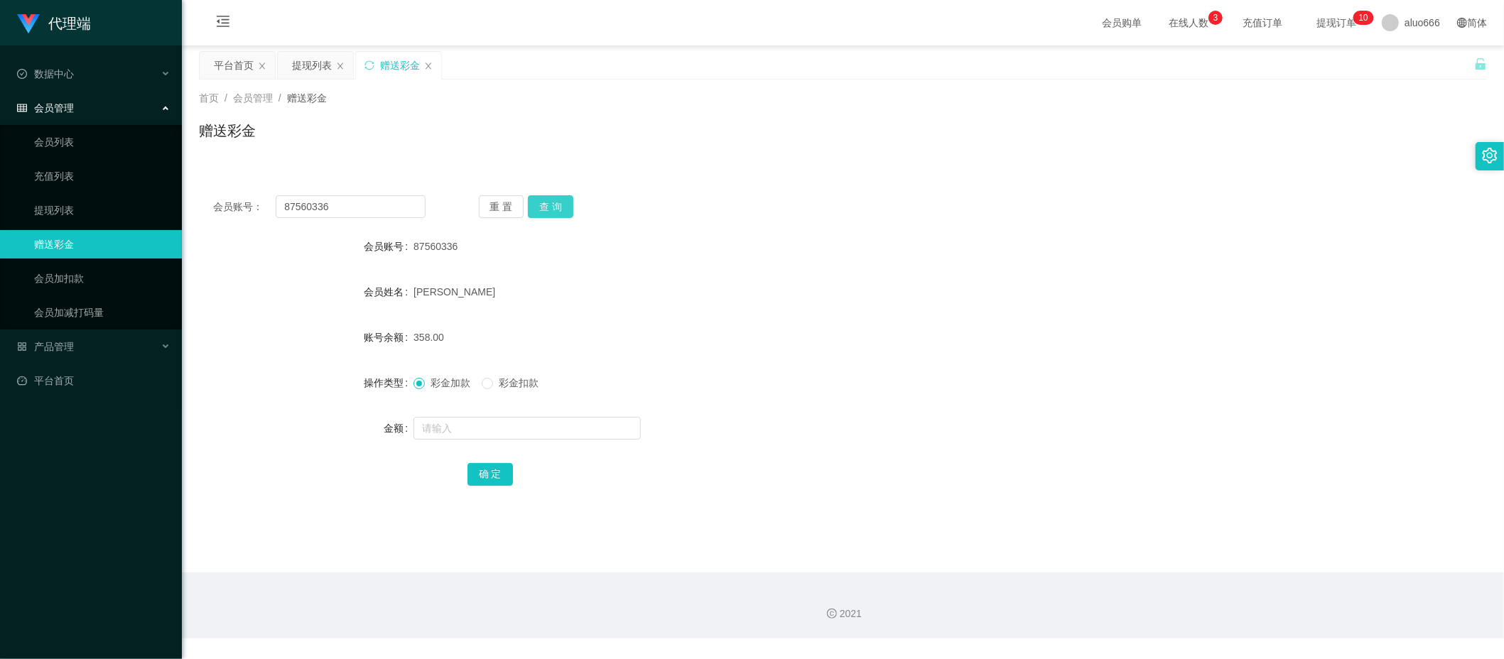
click at [554, 206] on button "查 询" at bounding box center [550, 206] width 45 height 23
click at [316, 63] on div "提现列表" at bounding box center [312, 65] width 40 height 27
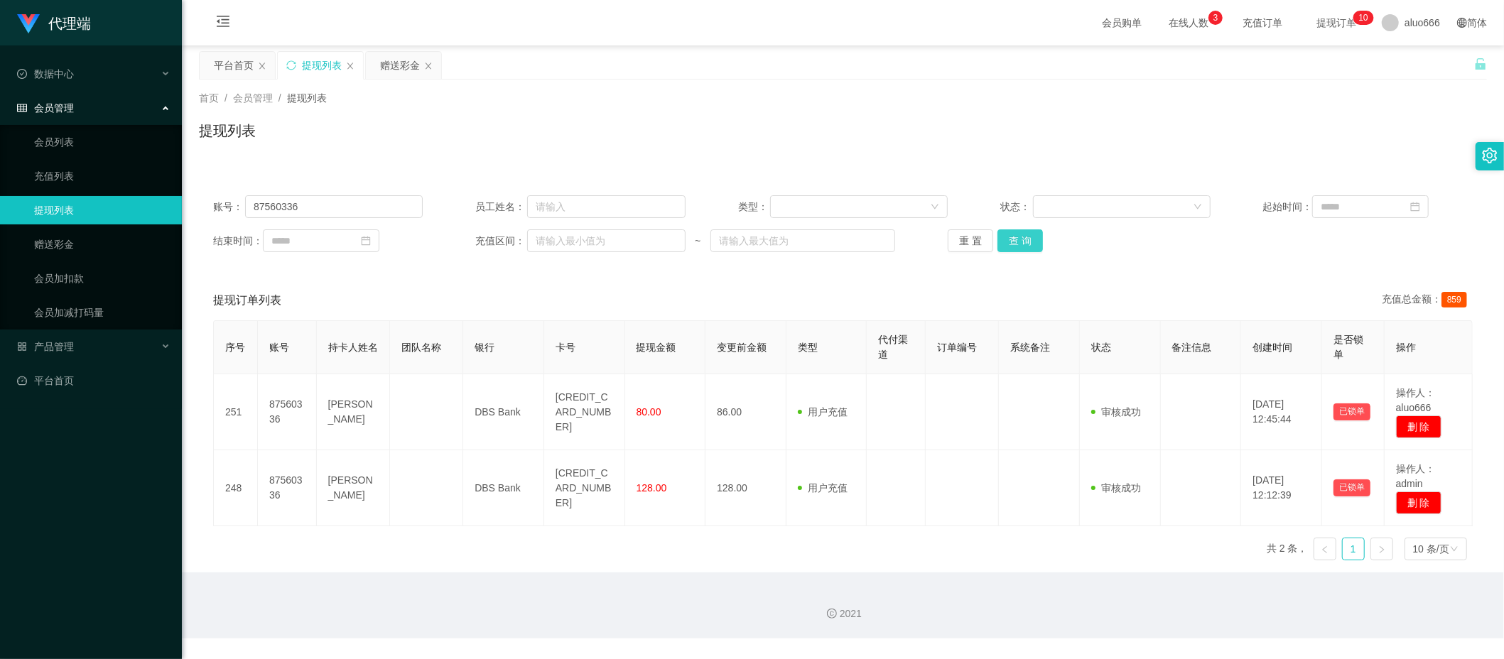
click at [1013, 235] on button "查 询" at bounding box center [1020, 241] width 45 height 23
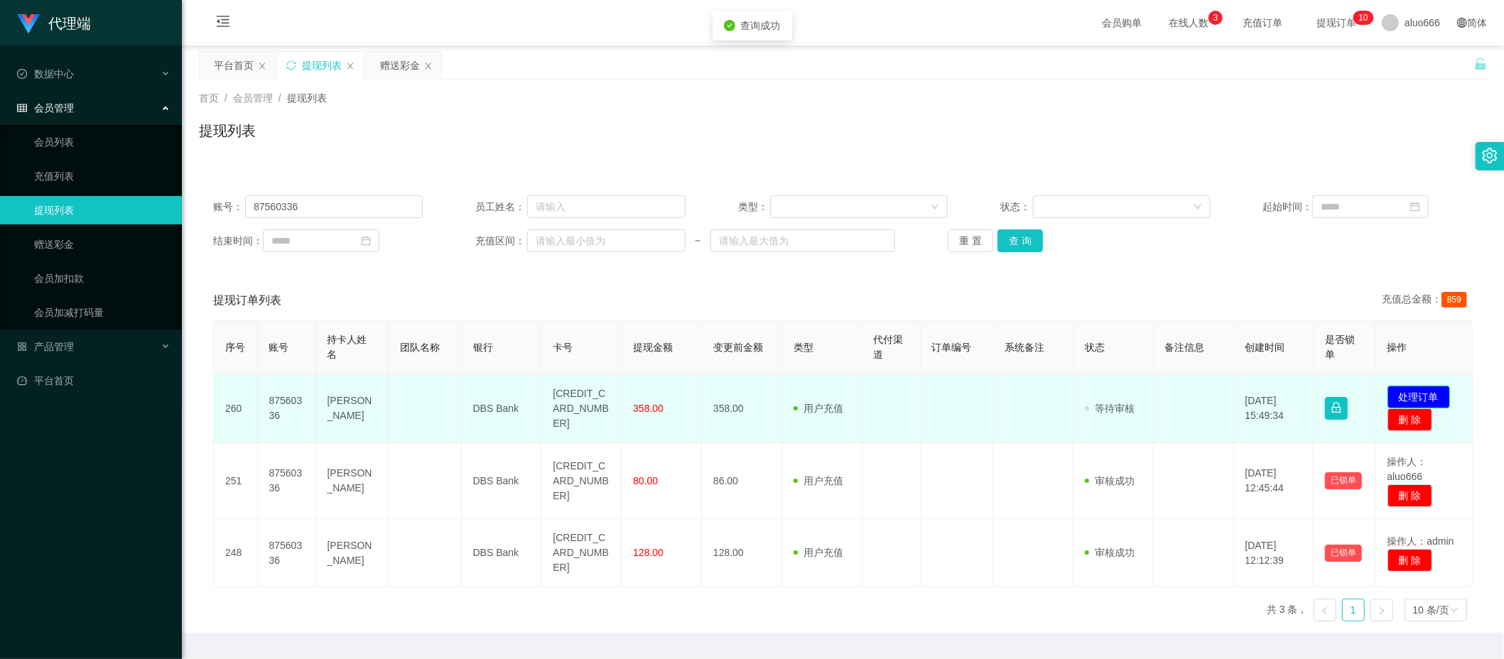
click at [1406, 394] on button "处理订单" at bounding box center [1419, 397] width 63 height 23
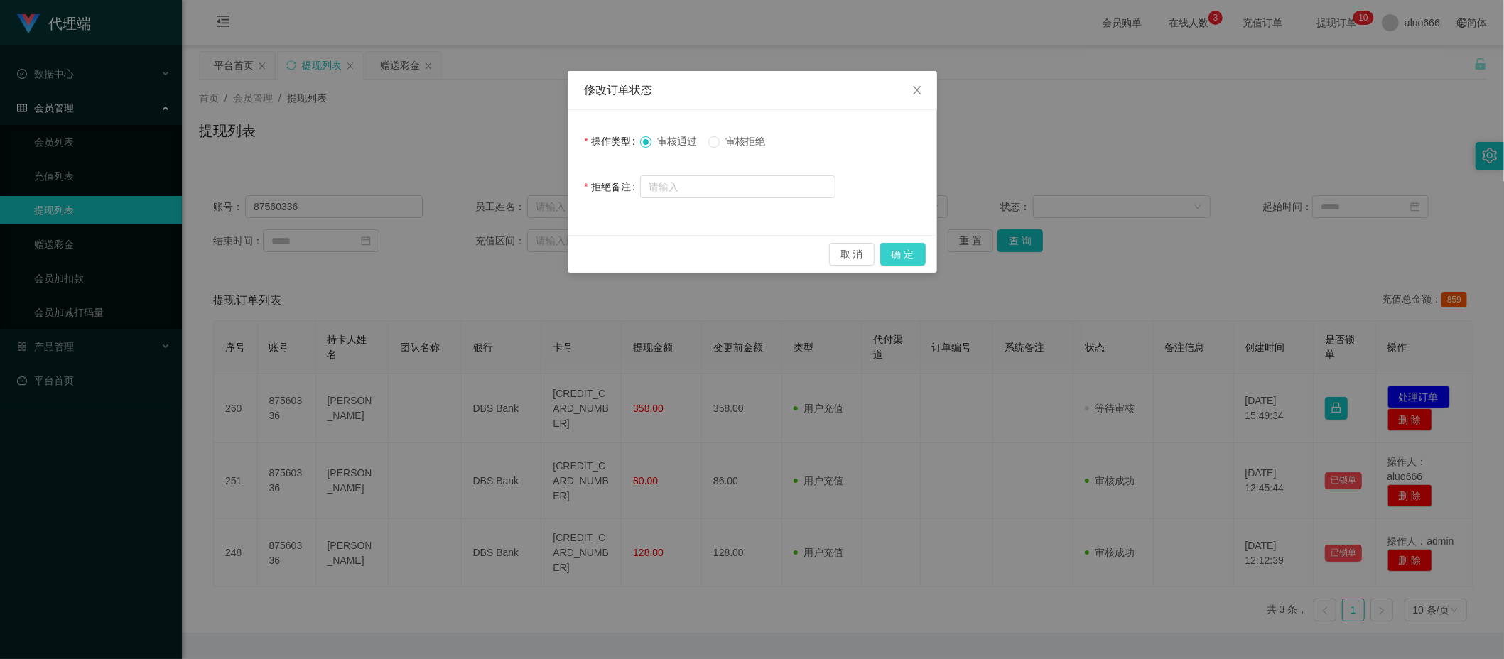
click at [900, 253] on button "确 定" at bounding box center [903, 254] width 45 height 23
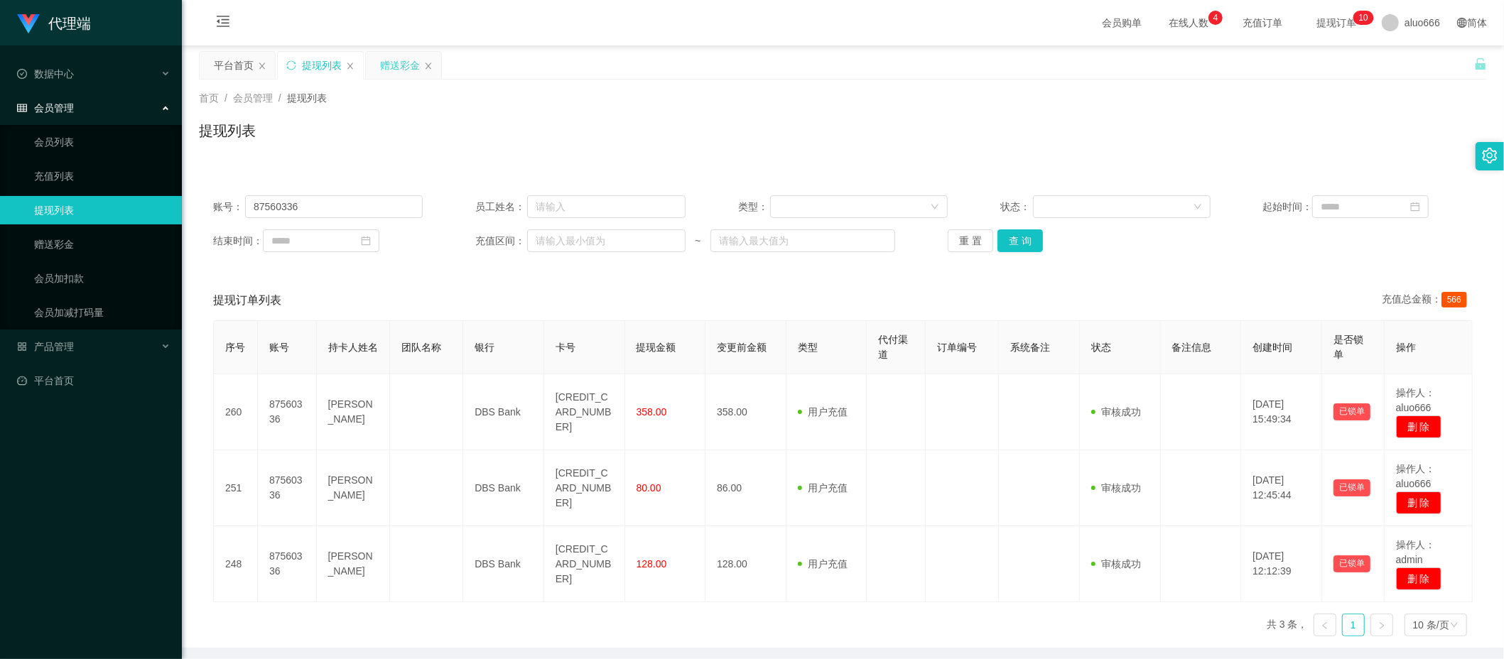
click at [396, 69] on div "赠送彩金" at bounding box center [400, 65] width 40 height 27
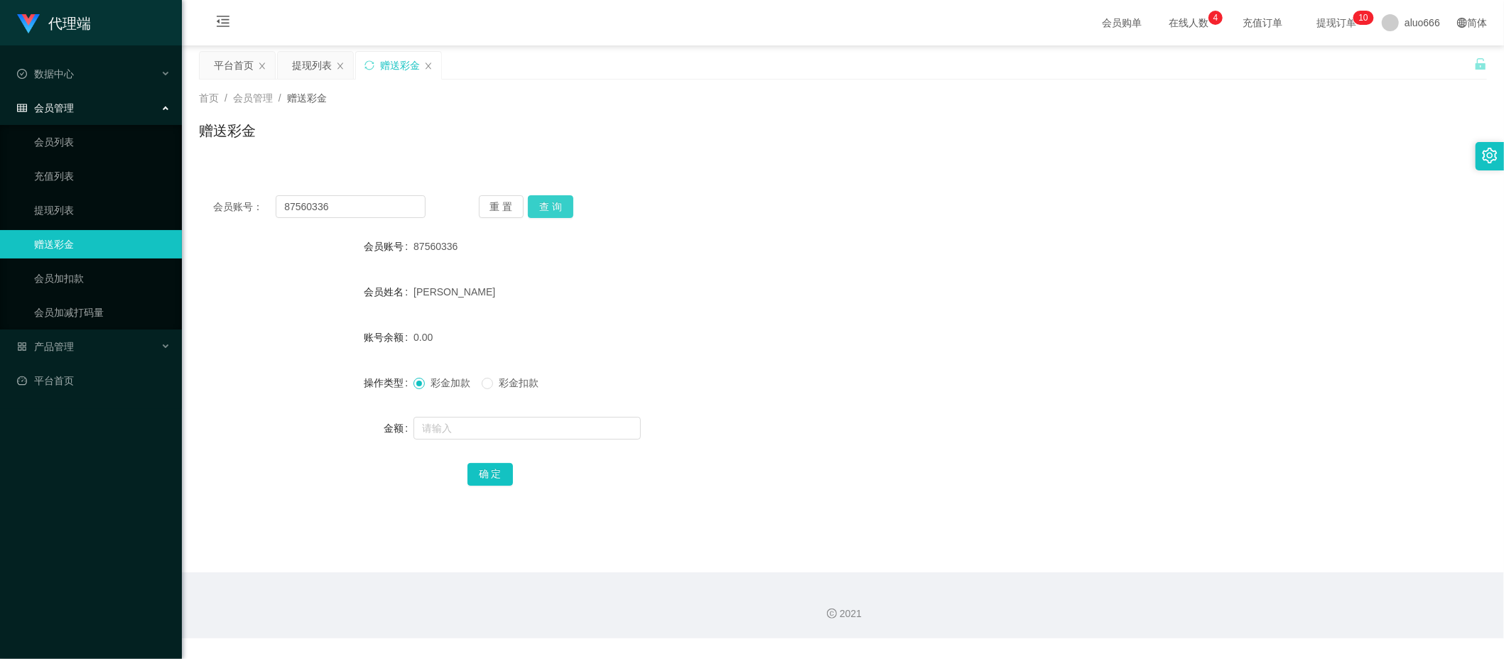
click at [553, 206] on button "查 询" at bounding box center [550, 206] width 45 height 23
click at [472, 426] on input "text" at bounding box center [527, 428] width 227 height 23
click at [789, 512] on div "会员账号： 87560336 重 置 查 询 会员账号 87560336 会员姓名 许双贺 账号余额 0.00 操作类型 彩金加款 彩金扣款 金额 确 定" at bounding box center [843, 350] width 1288 height 338
click at [461, 427] on input "text" at bounding box center [527, 428] width 227 height 23
type input "38"
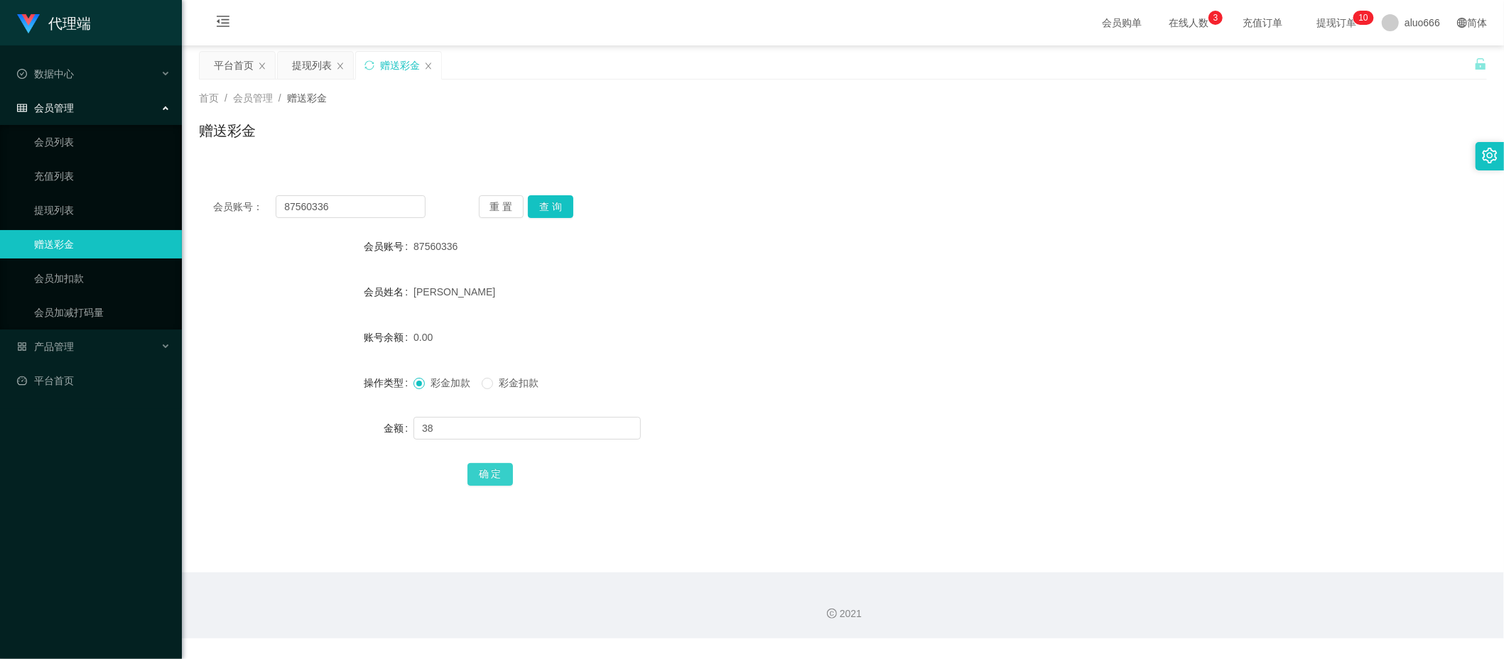
click at [490, 466] on button "确 定" at bounding box center [490, 474] width 45 height 23
click at [878, 271] on form "会员账号 87560336 会员姓名 许双贺 账号余额 0.00 操作类型 彩金加款 彩金扣款 金额 38 确 定" at bounding box center [843, 360] width 1288 height 256
click at [448, 431] on input "text" at bounding box center [527, 428] width 227 height 23
type input "5"
click at [490, 475] on button "确 定" at bounding box center [490, 474] width 45 height 23
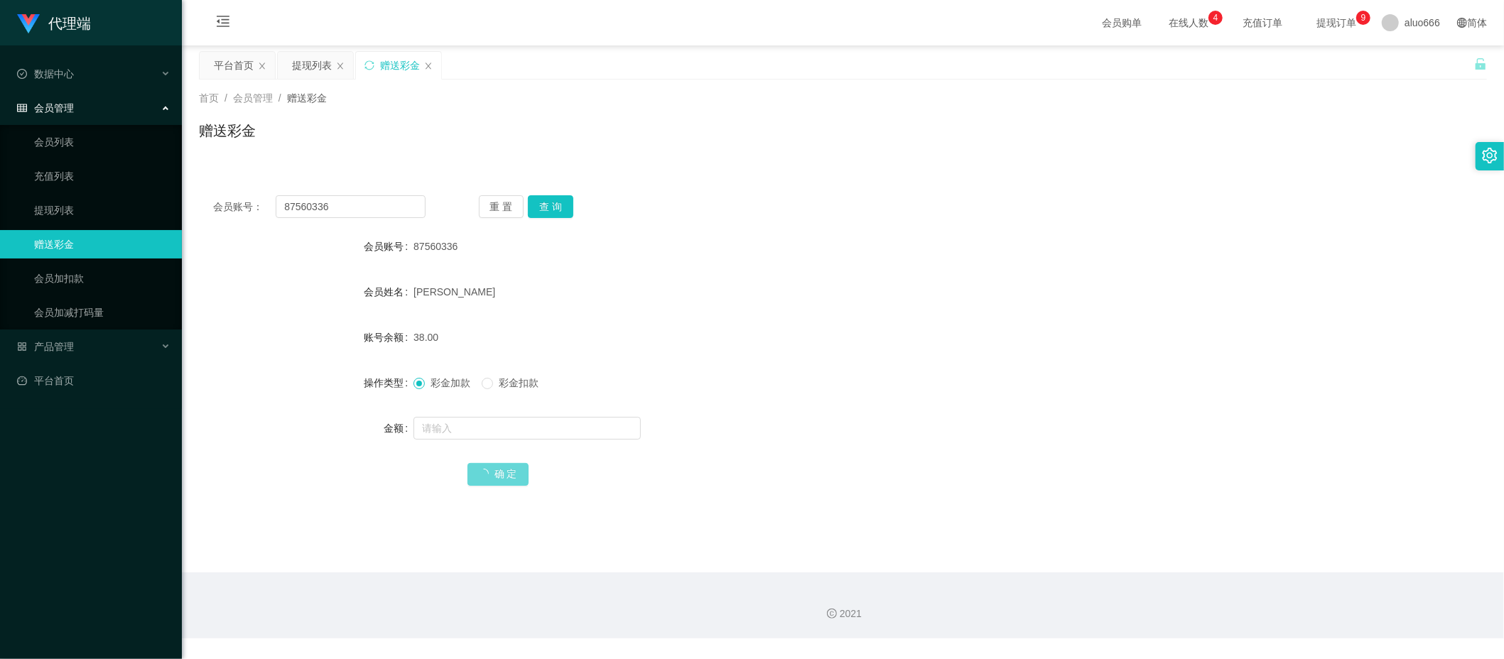
click at [814, 375] on div "彩金加款 彩金扣款" at bounding box center [790, 383] width 752 height 28
click at [448, 418] on input "text" at bounding box center [527, 428] width 227 height 23
type input "8"
drag, startPoint x: 497, startPoint y: 468, endPoint x: 561, endPoint y: 425, distance: 76.9
click at [496, 468] on button "确 定" at bounding box center [490, 474] width 45 height 23
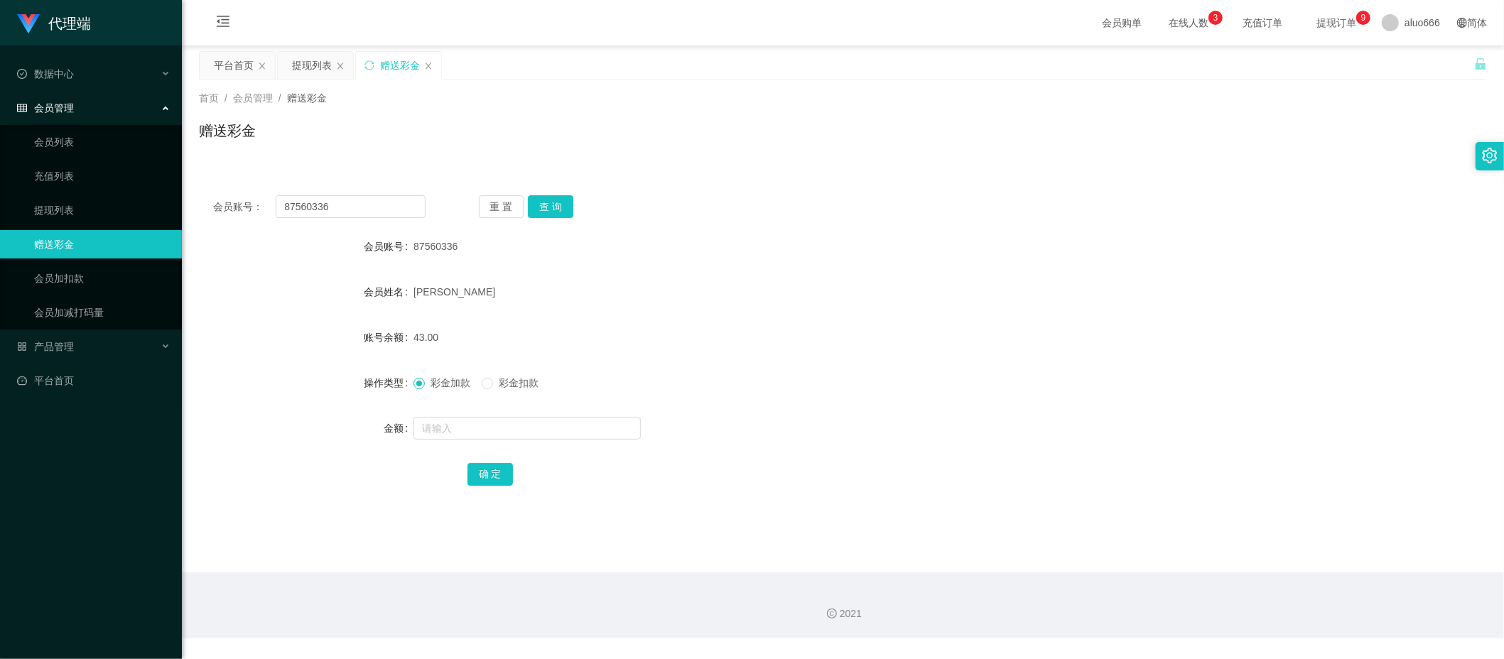
click at [920, 254] on form "会员账号 87560336 会员姓名 许双贺 账号余额 43.00 操作类型 彩金加款 彩金扣款 金额 确 定" at bounding box center [843, 360] width 1288 height 256
drag, startPoint x: 920, startPoint y: 254, endPoint x: 902, endPoint y: 367, distance: 114.4
click at [910, 367] on form "会员账号 87560336 会员姓名 许双贺 账号余额 51.00 操作类型 彩金加款 彩金扣款 金额 确 定" at bounding box center [843, 360] width 1288 height 256
click at [497, 435] on input "text" at bounding box center [527, 428] width 227 height 23
type input "8"
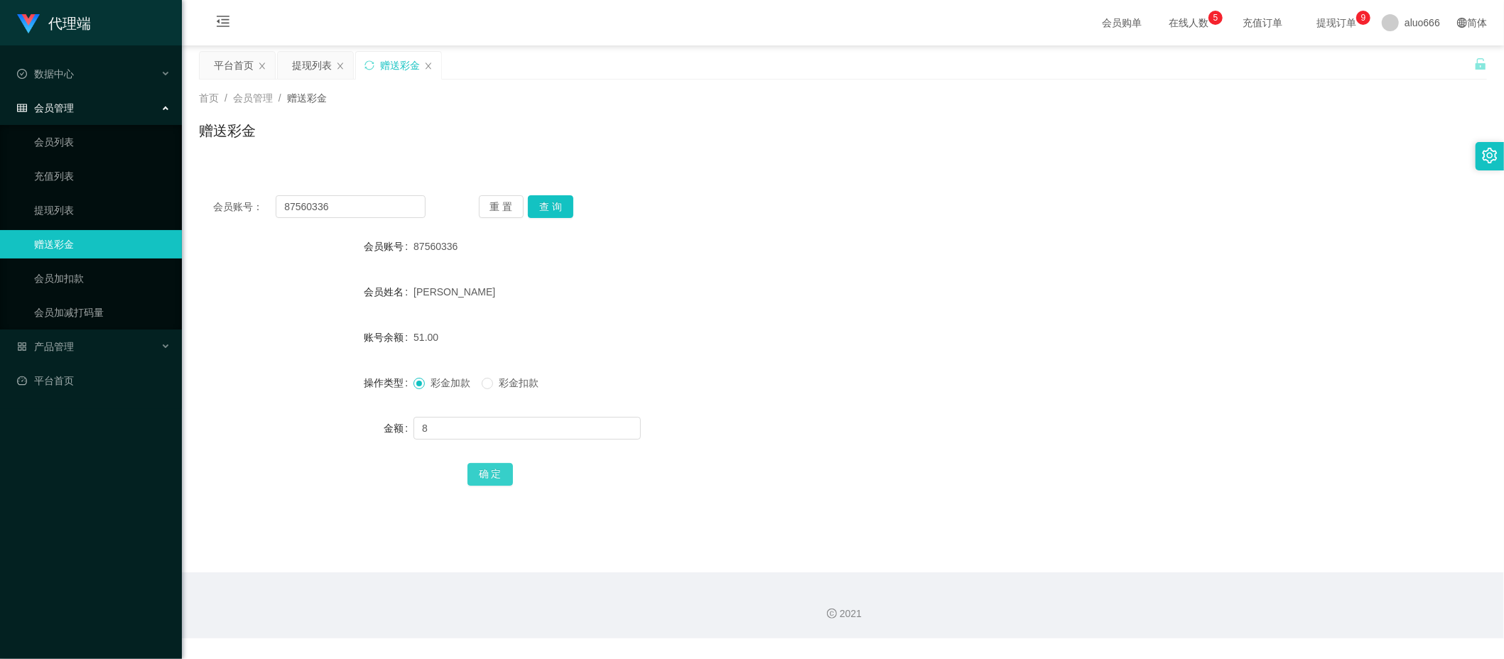
click at [488, 479] on button "确 定" at bounding box center [490, 474] width 45 height 23
drag, startPoint x: 882, startPoint y: 284, endPoint x: 947, endPoint y: 252, distance: 73.1
click at [885, 281] on div "[PERSON_NAME]" at bounding box center [790, 292] width 752 height 28
click at [447, 424] on input "text" at bounding box center [527, 428] width 227 height 23
type input "8"
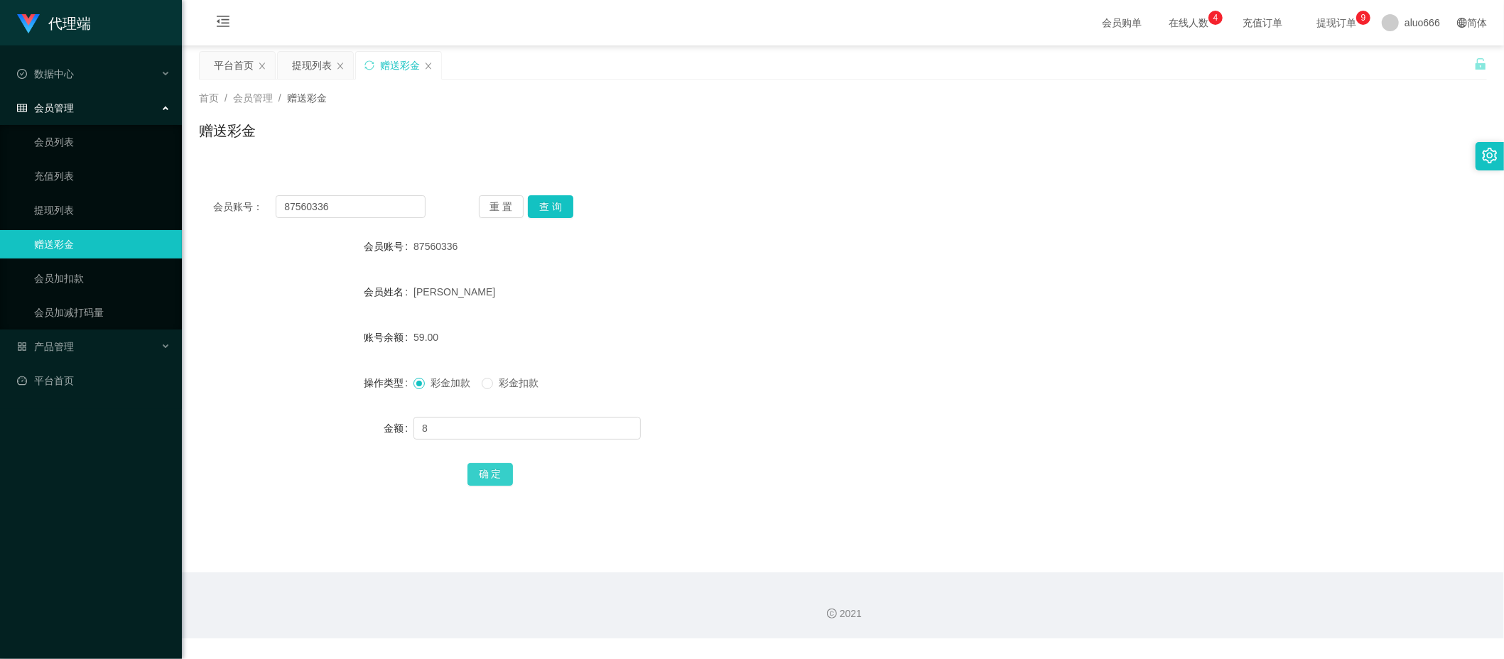
click at [501, 473] on button "确 定" at bounding box center [490, 474] width 45 height 23
click at [1033, 289] on div "[PERSON_NAME]" at bounding box center [790, 292] width 752 height 28
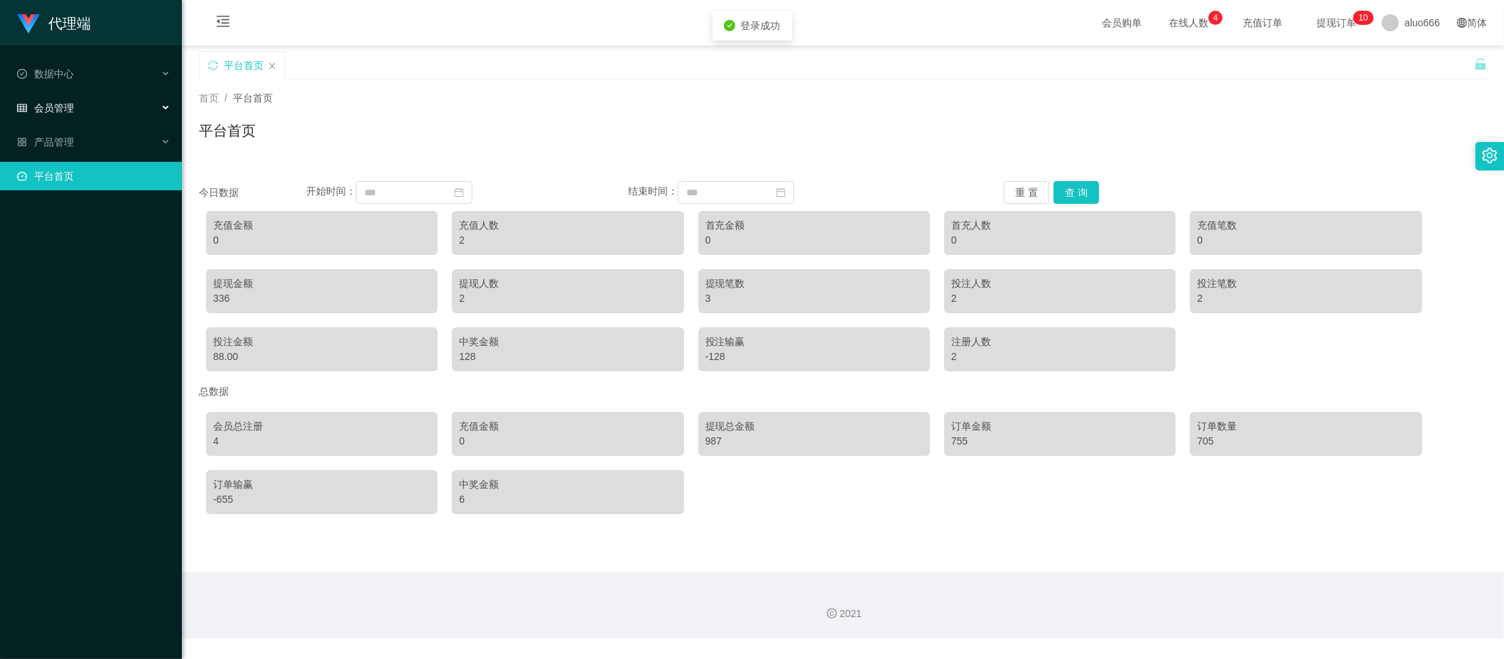
click at [65, 102] on span "会员管理" at bounding box center [45, 107] width 57 height 11
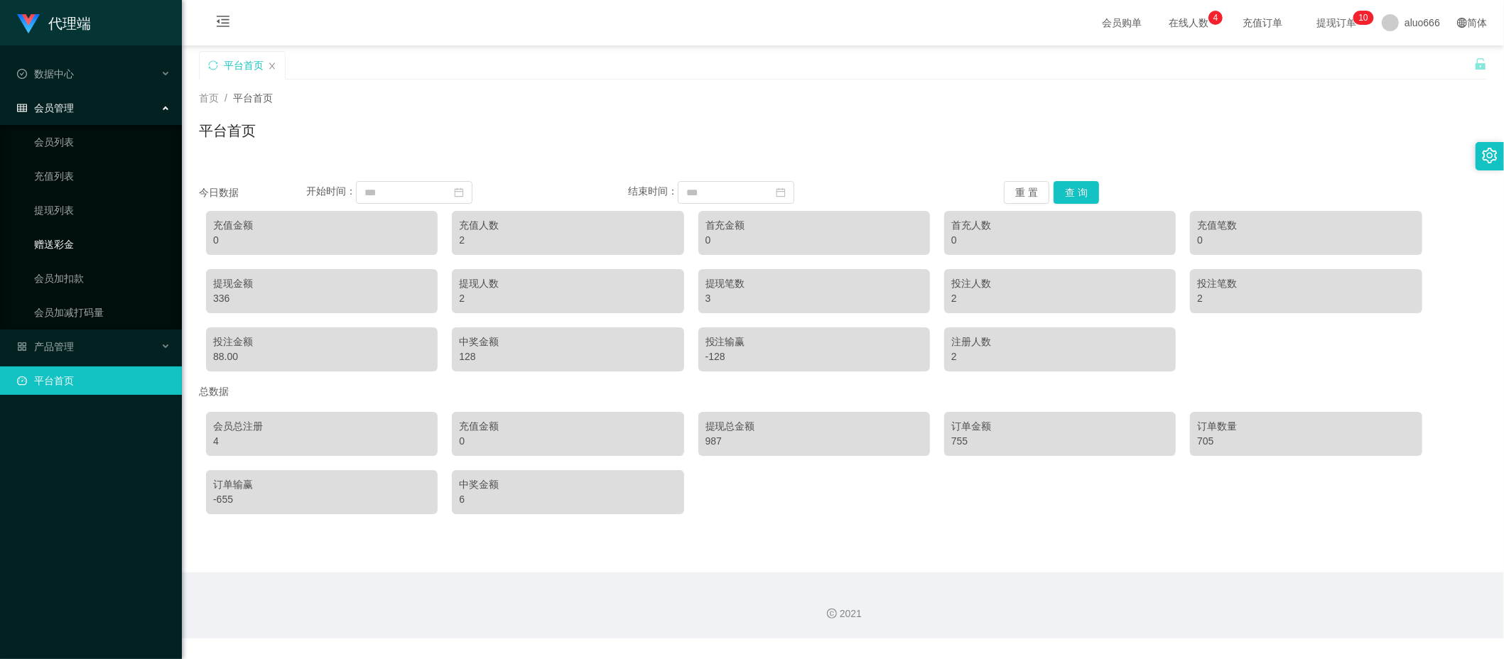
click at [75, 245] on link "赠送彩金" at bounding box center [102, 244] width 136 height 28
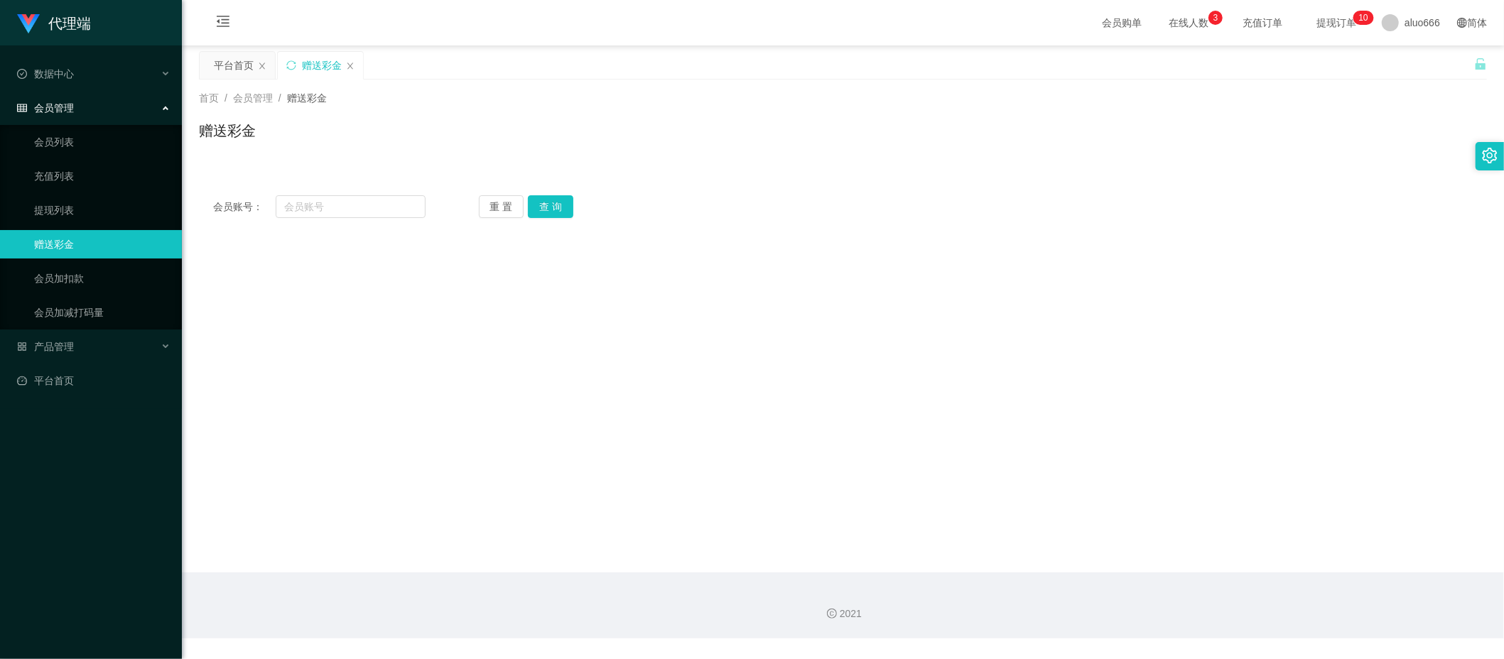
click at [492, 450] on main "关闭左侧 关闭右侧 关闭其它 刷新页面 平台首页 赠送彩金 首页 / 会员管理 / 赠送彩金 / 赠送彩金 会员账号： 重 置 查 询 会员账号 会员姓名 账…" at bounding box center [843, 308] width 1323 height 527
click at [313, 203] on input "text" at bounding box center [351, 206] width 150 height 23
paste input "94688087"
type input "94688087"
click at [556, 208] on button "查 询" at bounding box center [550, 206] width 45 height 23
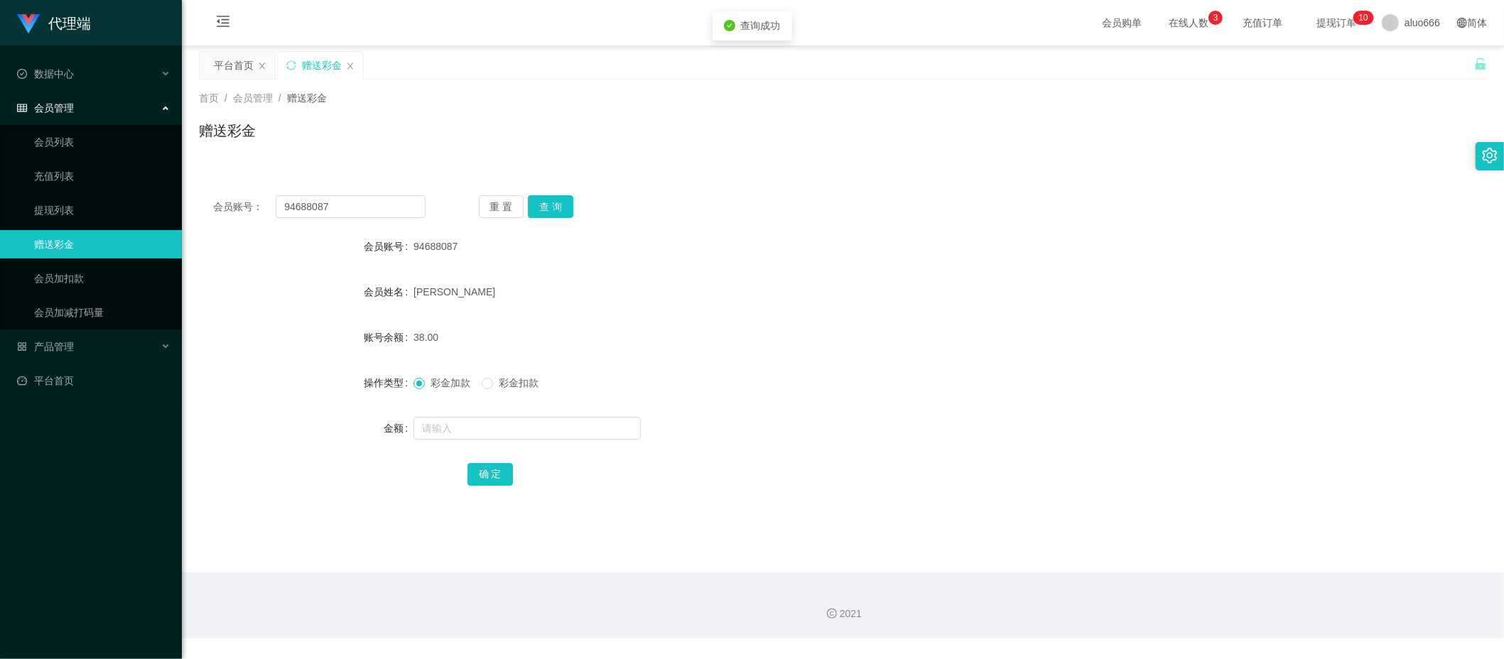
click at [958, 377] on div "彩金加款 彩金扣款" at bounding box center [790, 383] width 752 height 28
click at [236, 72] on div "平台首页" at bounding box center [234, 65] width 40 height 27
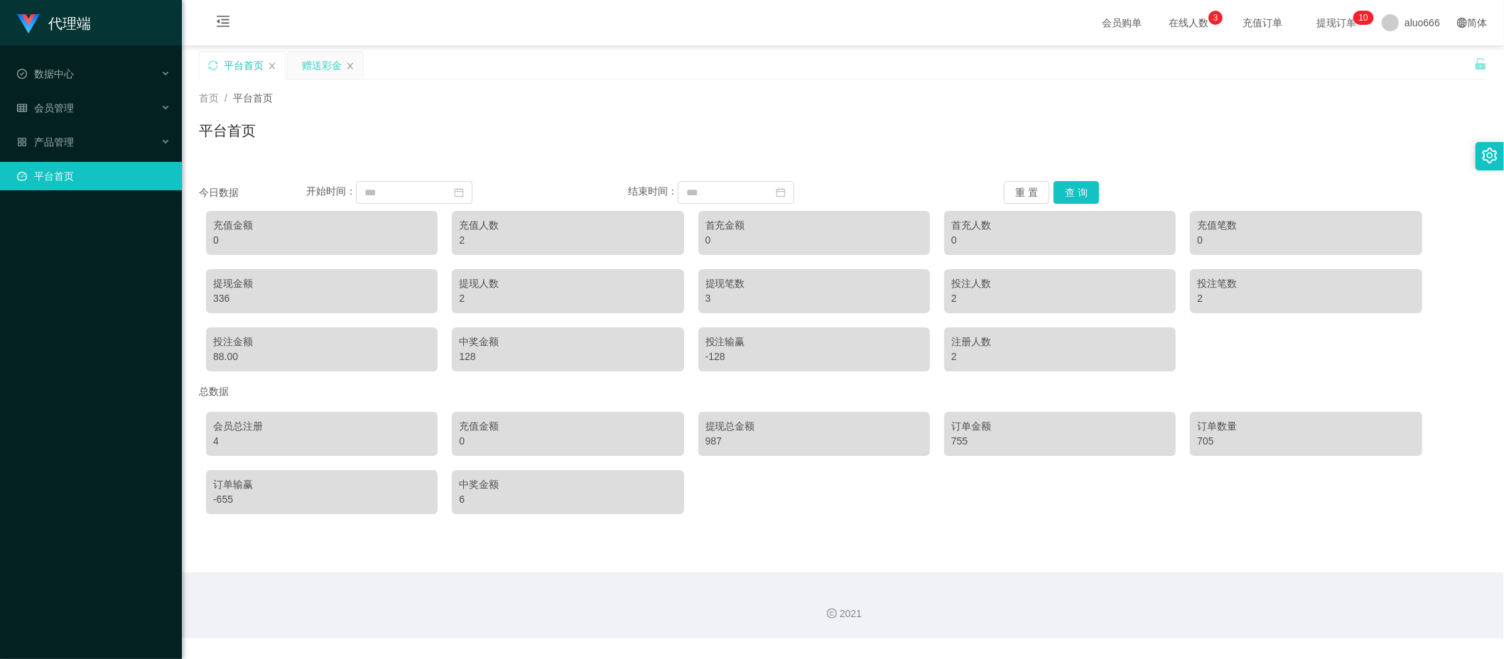
click at [314, 60] on div "赠送彩金" at bounding box center [322, 65] width 40 height 27
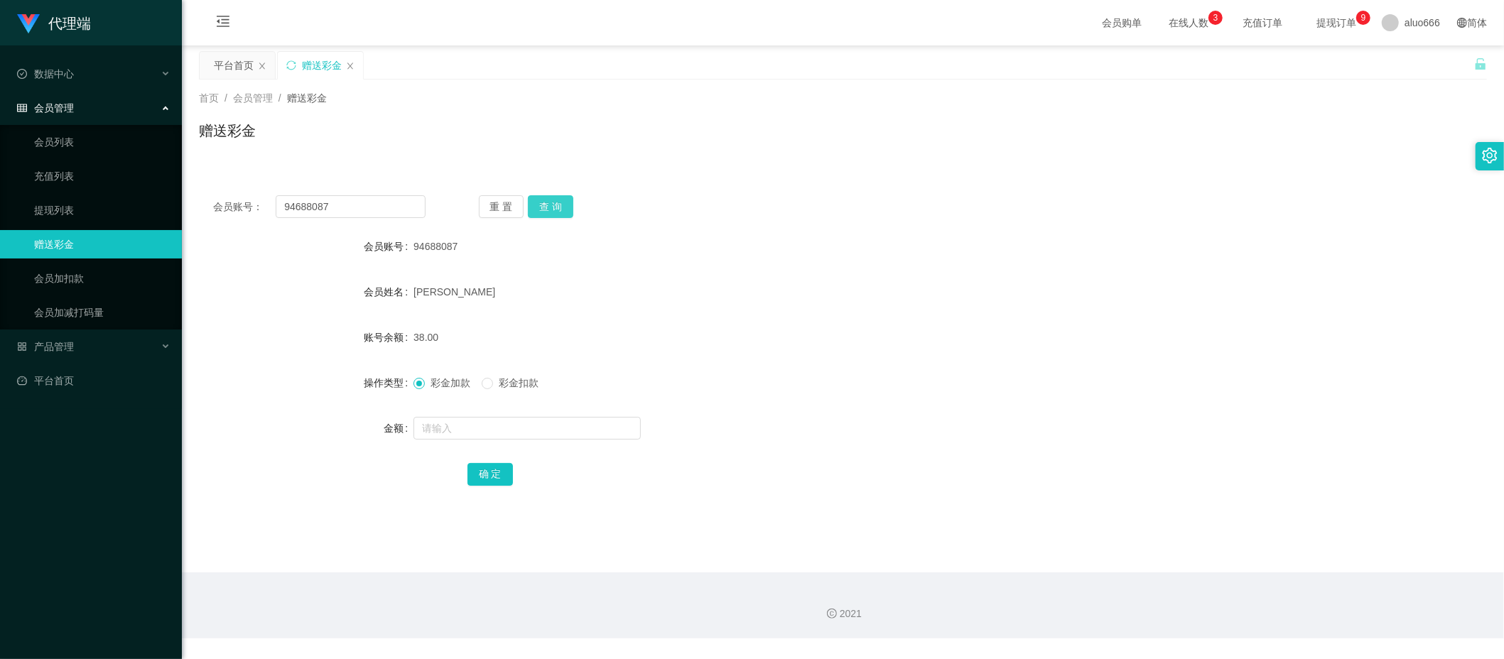
click at [551, 202] on button "查 询" at bounding box center [550, 206] width 45 height 23
click at [814, 180] on div "会员账号： 94688087 重 置 查 询 会员账号 94688087 会员姓名 [PERSON_NAME] 账号余额 38.00 操作类型 彩金加款 彩金…" at bounding box center [843, 341] width 1288 height 355
click at [453, 421] on input "text" at bounding box center [527, 428] width 227 height 23
type input "8"
click at [490, 473] on button "确 定" at bounding box center [490, 474] width 45 height 23
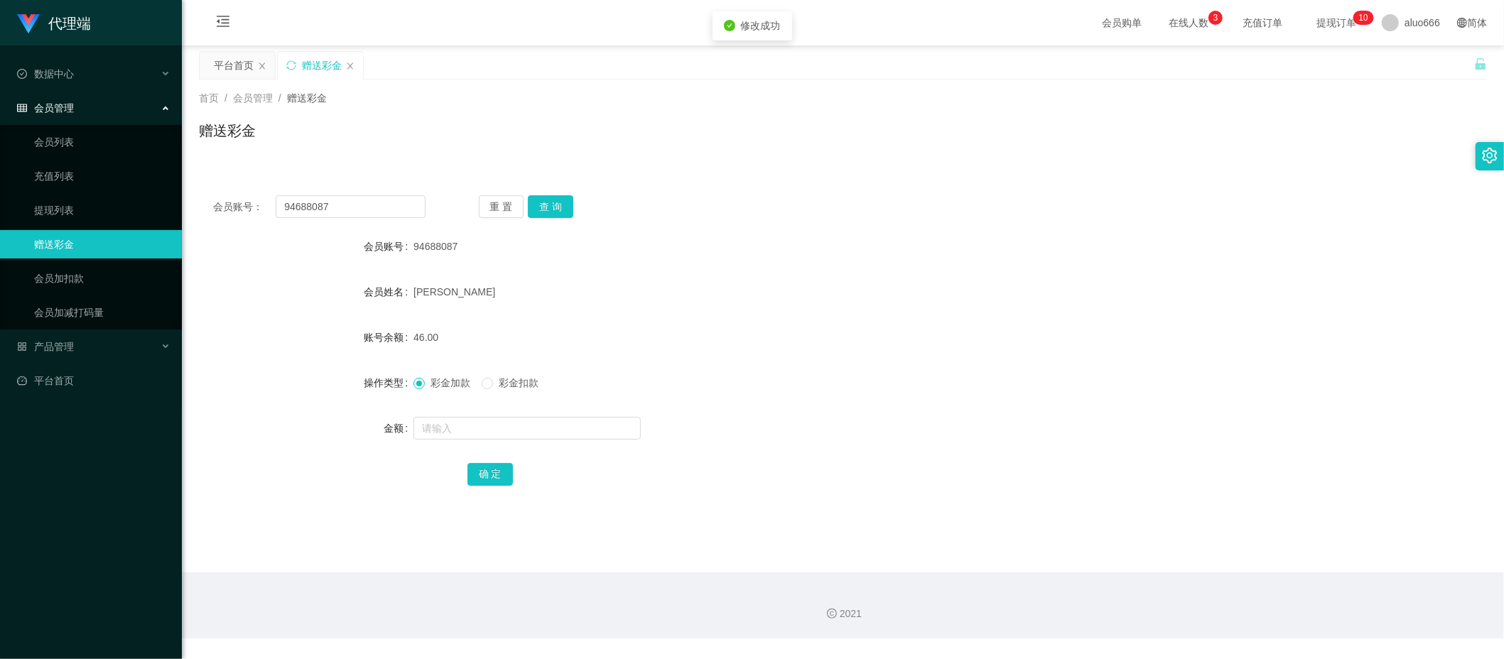
click at [912, 282] on div "[PERSON_NAME]" at bounding box center [790, 292] width 752 height 28
click at [434, 428] on input "text" at bounding box center [527, 428] width 227 height 23
type input "8"
click at [488, 470] on button "确 定" at bounding box center [490, 474] width 45 height 23
click at [820, 289] on div "[PERSON_NAME]" at bounding box center [790, 292] width 752 height 28
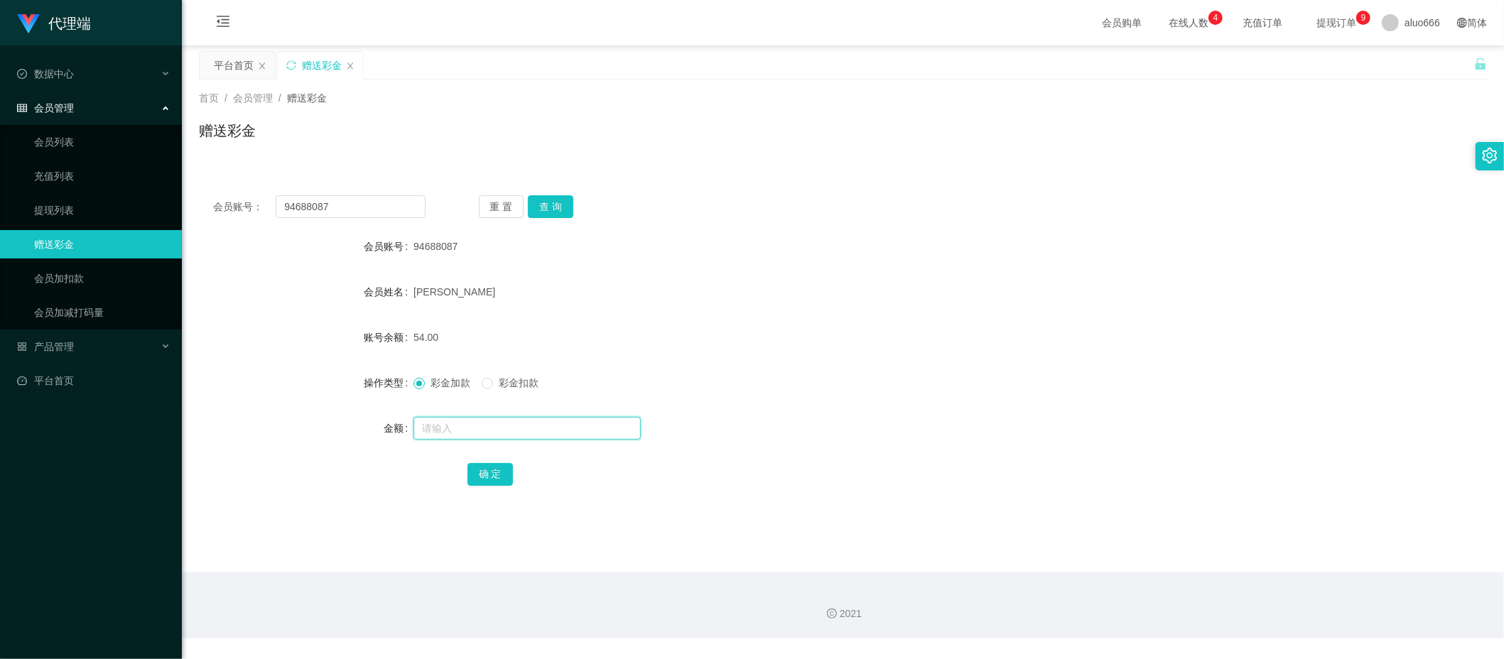
click at [456, 421] on input "text" at bounding box center [527, 428] width 227 height 23
type input "8"
click at [498, 476] on button "确 定" at bounding box center [490, 474] width 45 height 23
click at [1067, 287] on div "[PERSON_NAME]" at bounding box center [790, 292] width 752 height 28
click at [72, 175] on link "充值列表" at bounding box center [102, 176] width 136 height 28
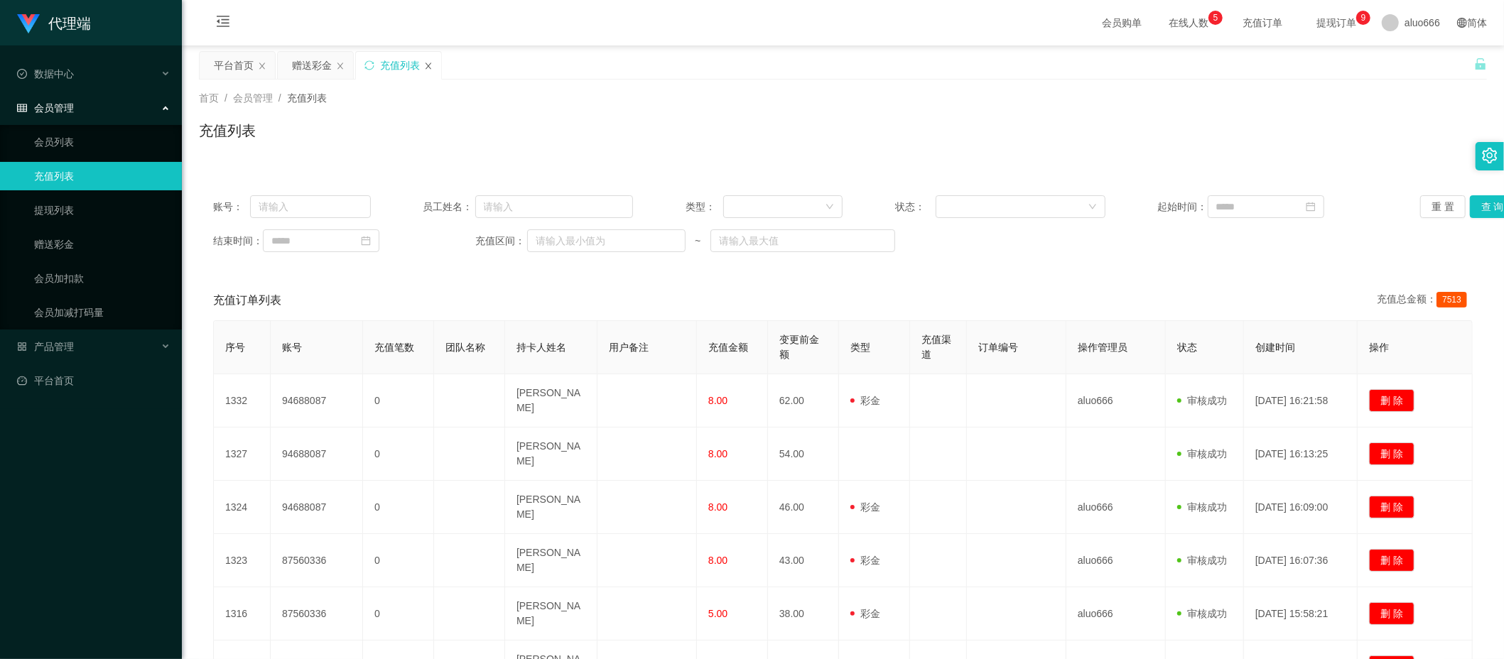
click at [426, 69] on icon "图标: close" at bounding box center [428, 66] width 9 height 9
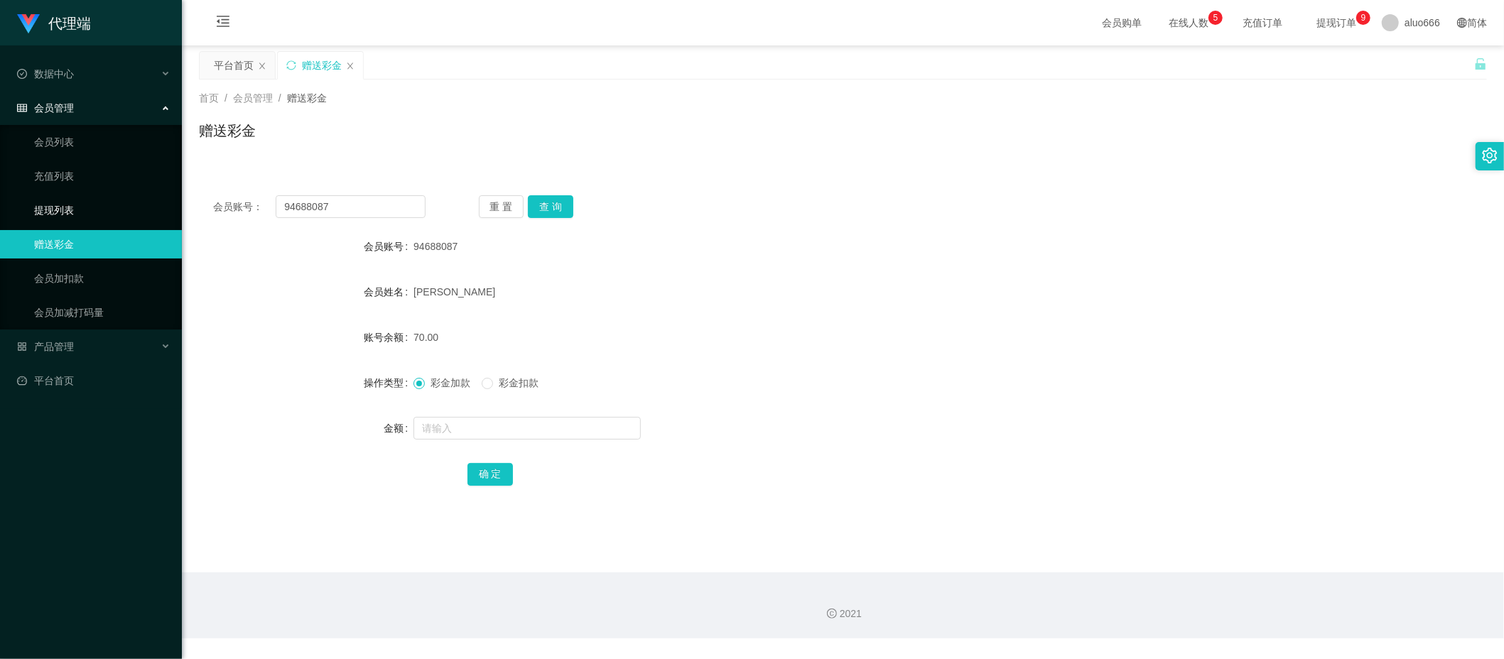
click at [72, 203] on link "提现列表" at bounding box center [102, 210] width 136 height 28
